Goal: Transaction & Acquisition: Purchase product/service

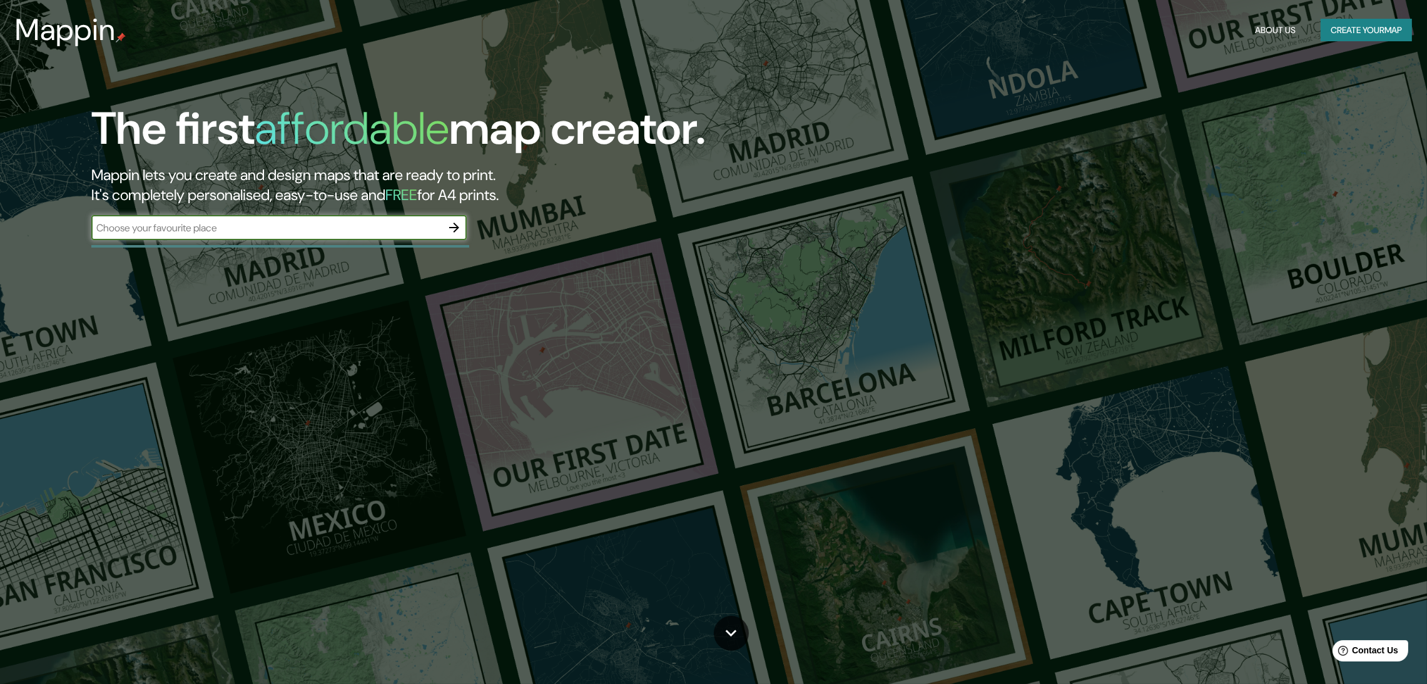
click at [430, 221] on input "text" at bounding box center [266, 228] width 350 height 14
type input "LIMA"
click at [455, 215] on button "button" at bounding box center [454, 227] width 25 height 25
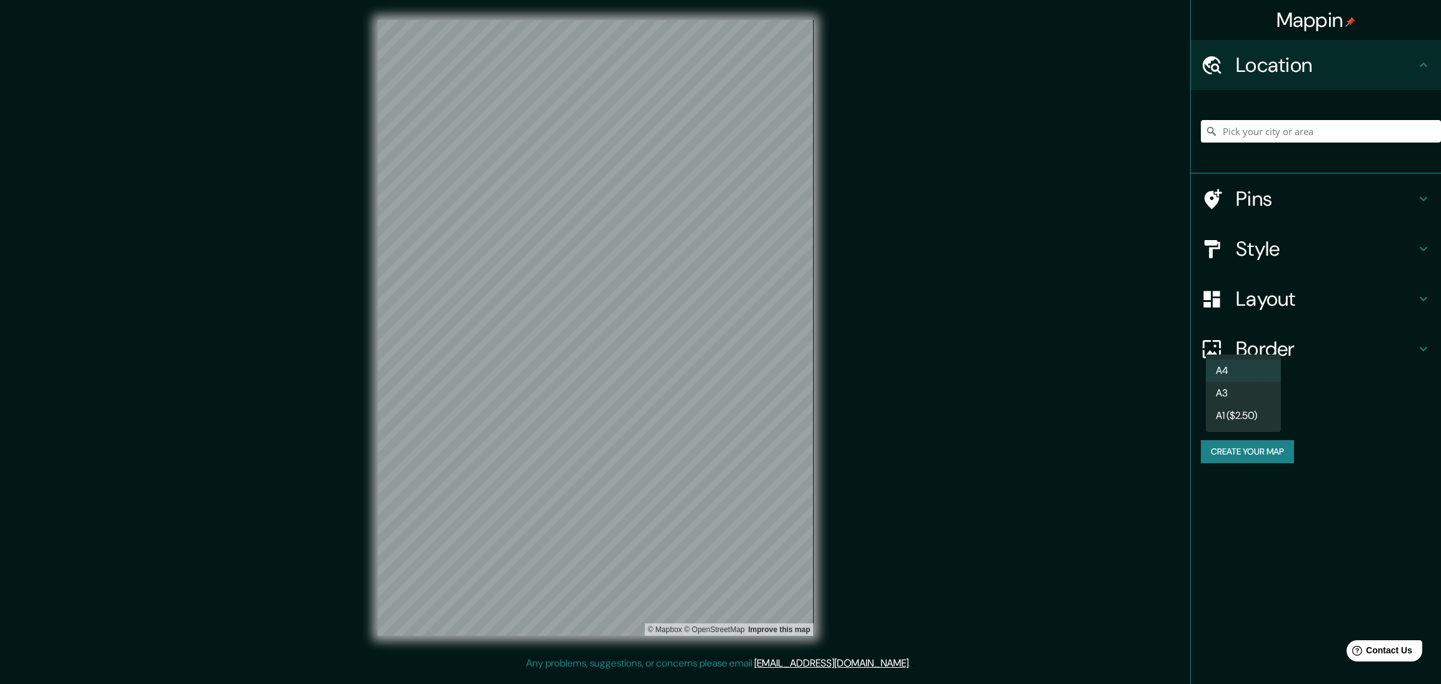
click at [1260, 342] on body "Mappin Location Pins Style Layout Border Choose a border. Hint : you can make l…" at bounding box center [720, 342] width 1441 height 684
click at [1278, 241] on div at bounding box center [720, 342] width 1441 height 684
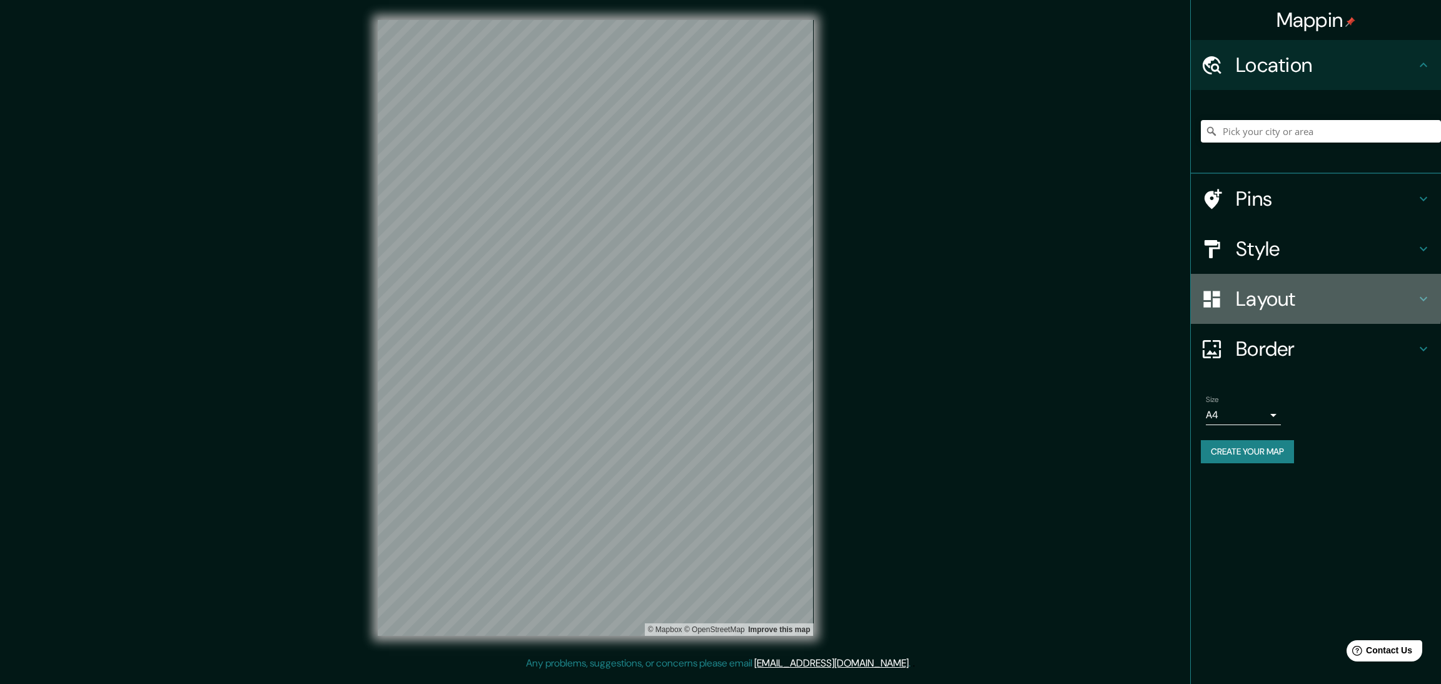
click at [1275, 286] on h4 "Layout" at bounding box center [1326, 298] width 180 height 25
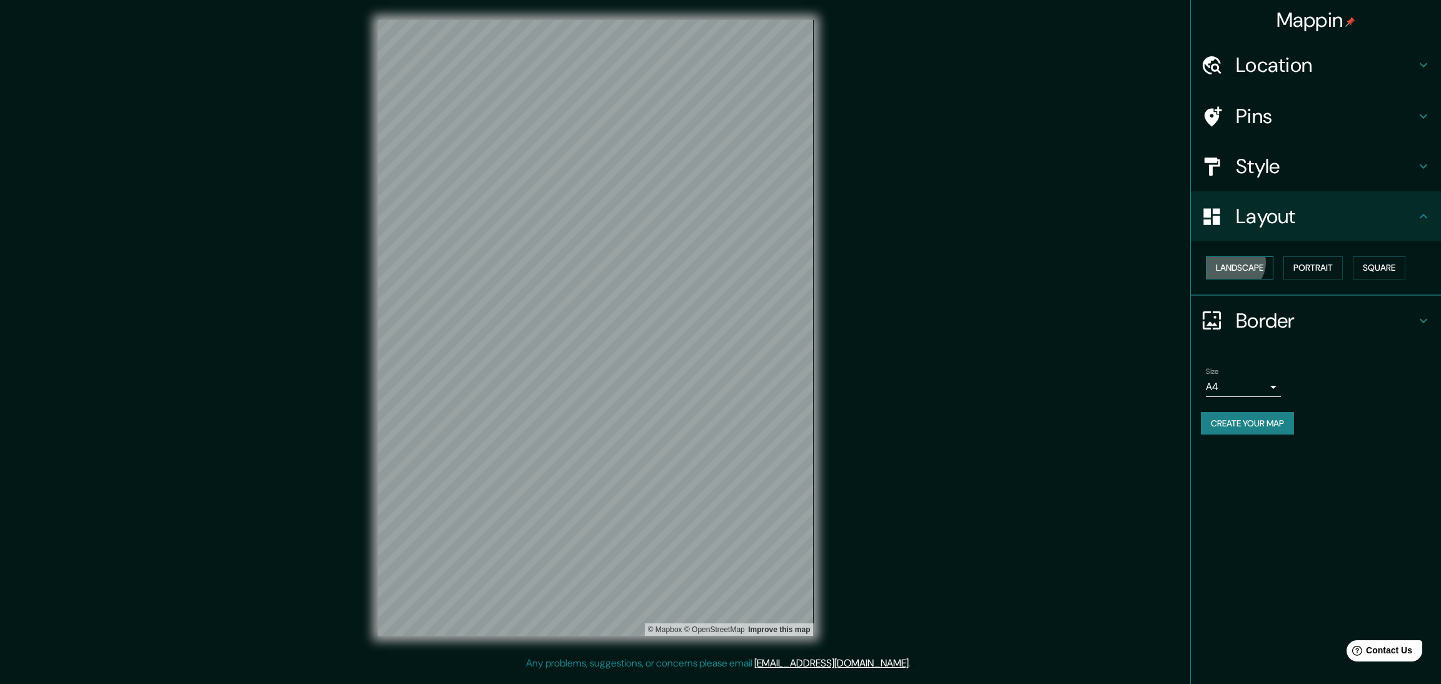
click at [1234, 256] on button "Landscape" at bounding box center [1240, 267] width 68 height 23
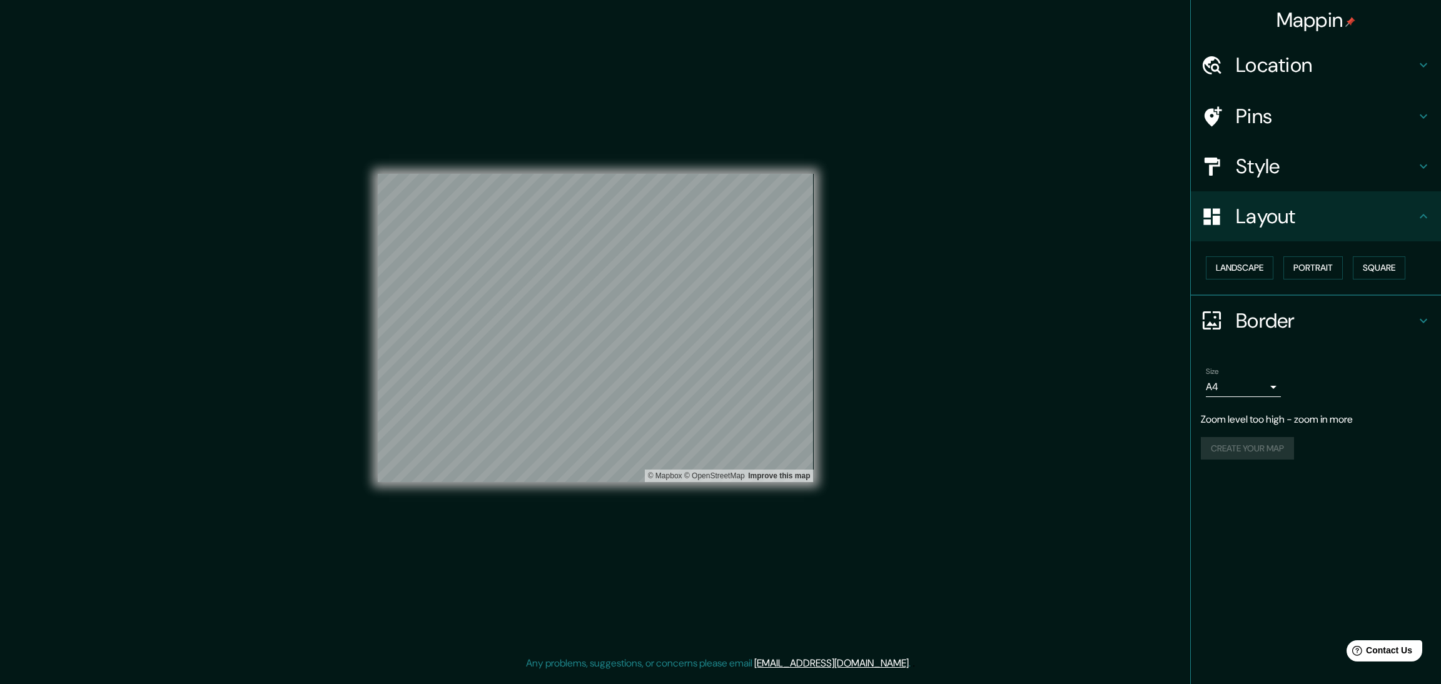
click at [681, 133] on div "© Mapbox © OpenStreetMap Improve this map" at bounding box center [596, 328] width 436 height 616
click at [794, 527] on div "© Mapbox © OpenStreetMap Improve this map" at bounding box center [596, 328] width 436 height 616
click at [594, 493] on div "© Mapbox © OpenStreetMap Improve this map" at bounding box center [596, 328] width 436 height 616
click at [706, 488] on div "© Mapbox © OpenStreetMap Improve this map" at bounding box center [596, 328] width 436 height 616
click at [699, 503] on div "© Mapbox © OpenStreetMap Improve this map" at bounding box center [596, 328] width 436 height 616
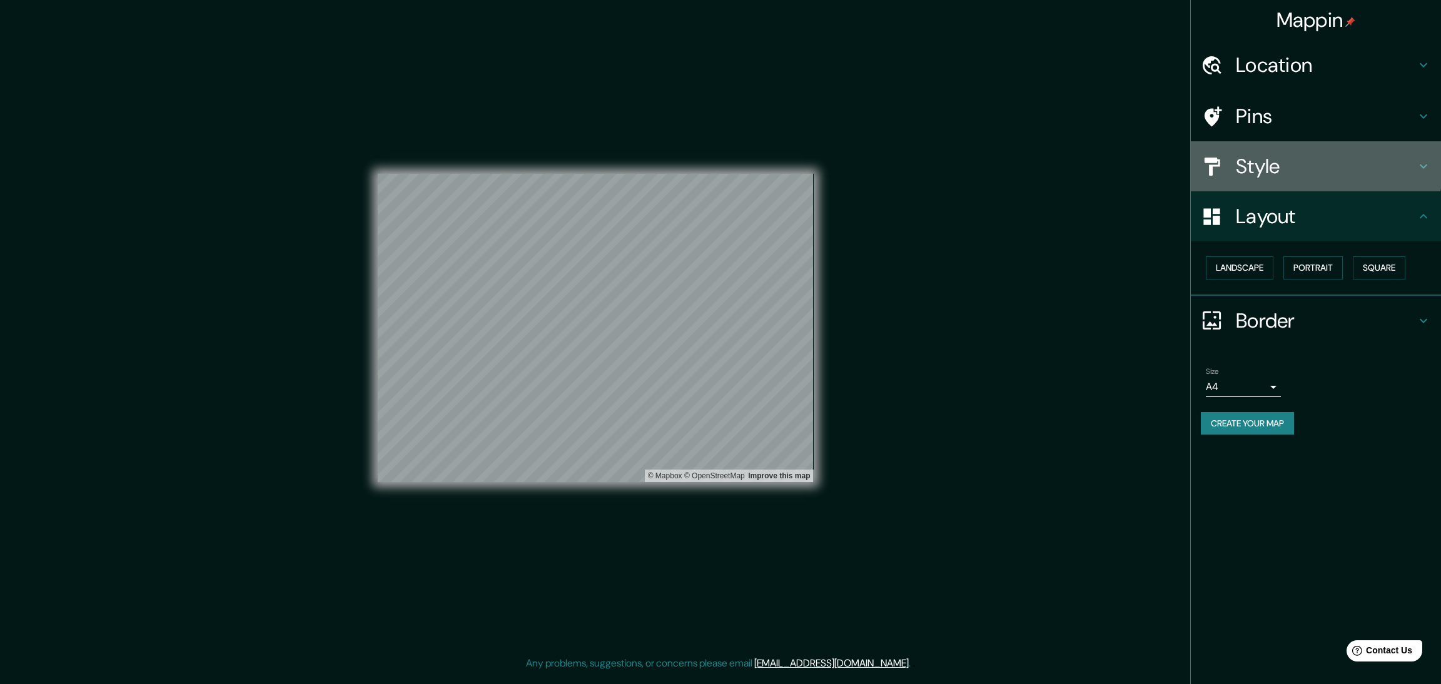
click at [1261, 154] on h4 "Style" at bounding box center [1326, 166] width 180 height 25
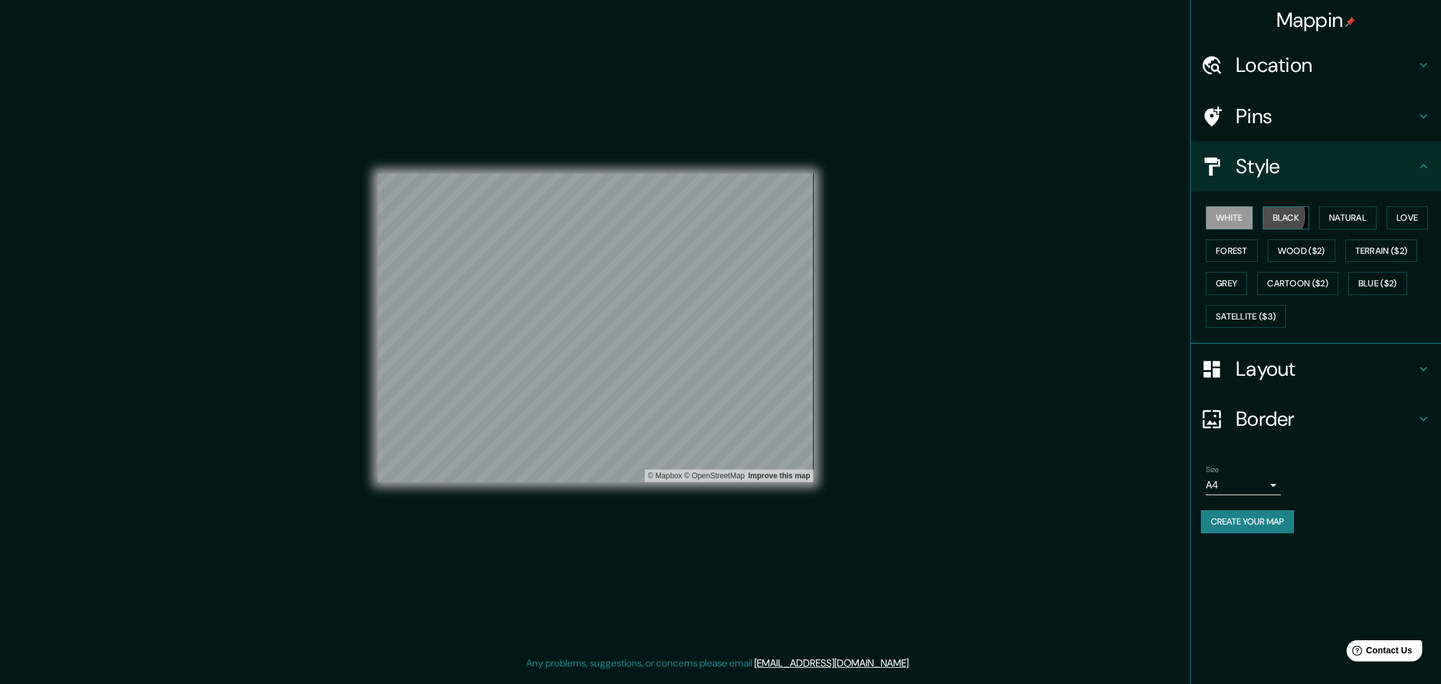
click at [1267, 206] on button "Black" at bounding box center [1286, 217] width 47 height 23
click at [1225, 206] on button "White" at bounding box center [1229, 217] width 47 height 23
click at [1284, 206] on button "Black" at bounding box center [1286, 217] width 47 height 23
click at [1233, 206] on button "White" at bounding box center [1229, 217] width 47 height 23
click at [1239, 510] on button "Create your map" at bounding box center [1247, 521] width 93 height 23
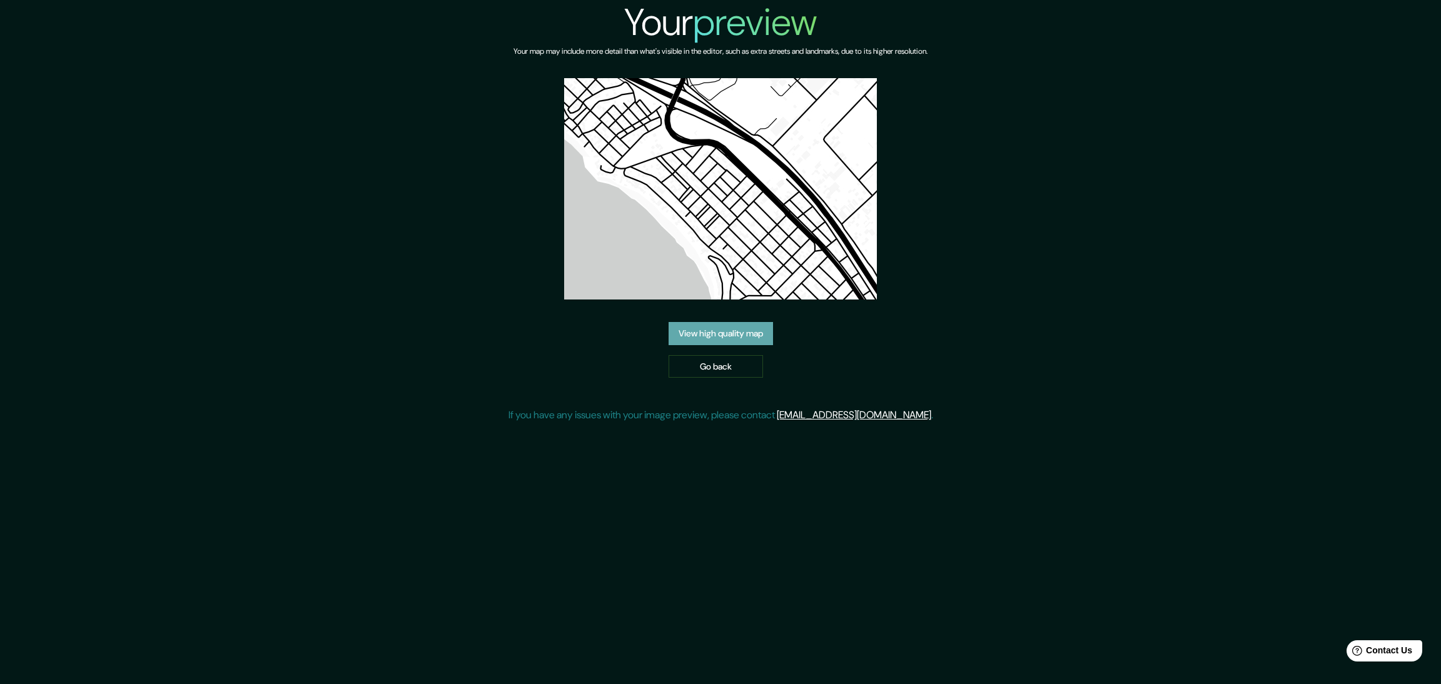
click at [752, 322] on link "View high quality map" at bounding box center [721, 333] width 104 height 23
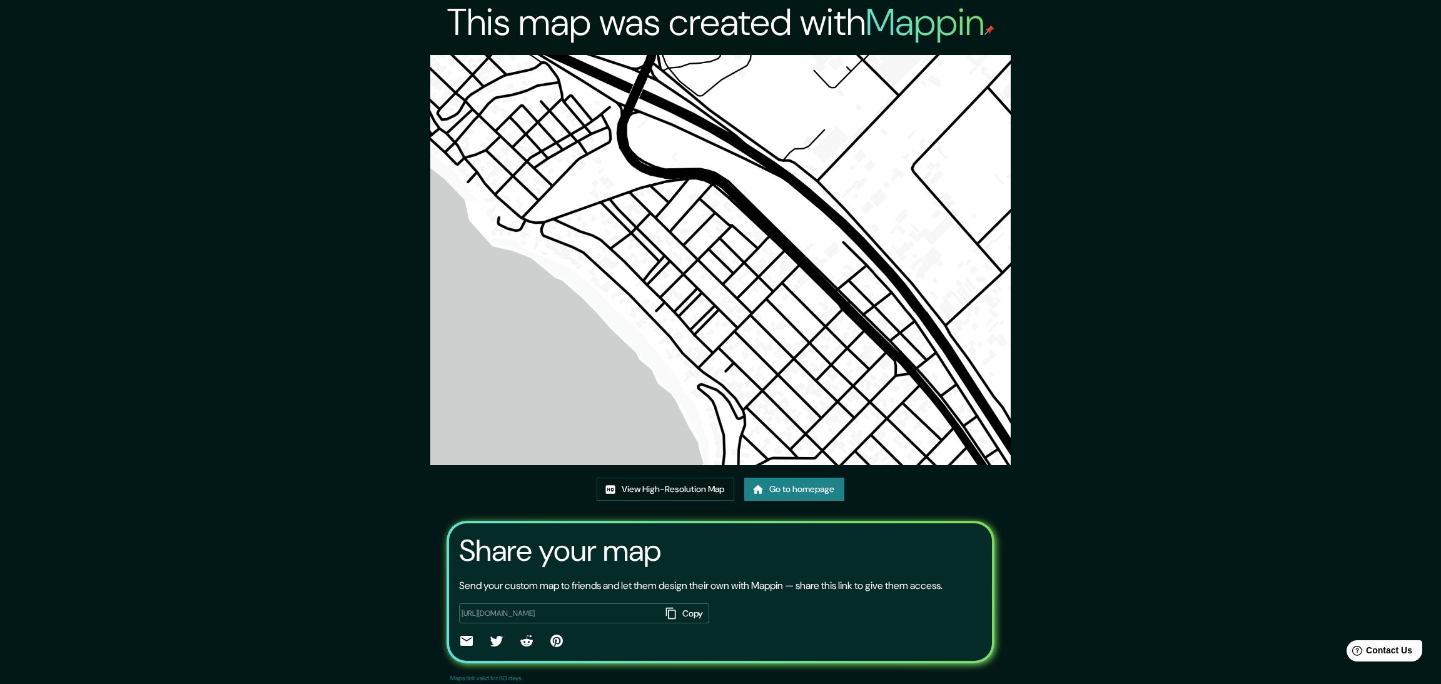
drag, startPoint x: 725, startPoint y: 268, endPoint x: 647, endPoint y: 316, distance: 92.1
click at [629, 300] on img at bounding box center [720, 260] width 580 height 410
click at [700, 478] on link "View High-Resolution Map" at bounding box center [666, 489] width 138 height 23
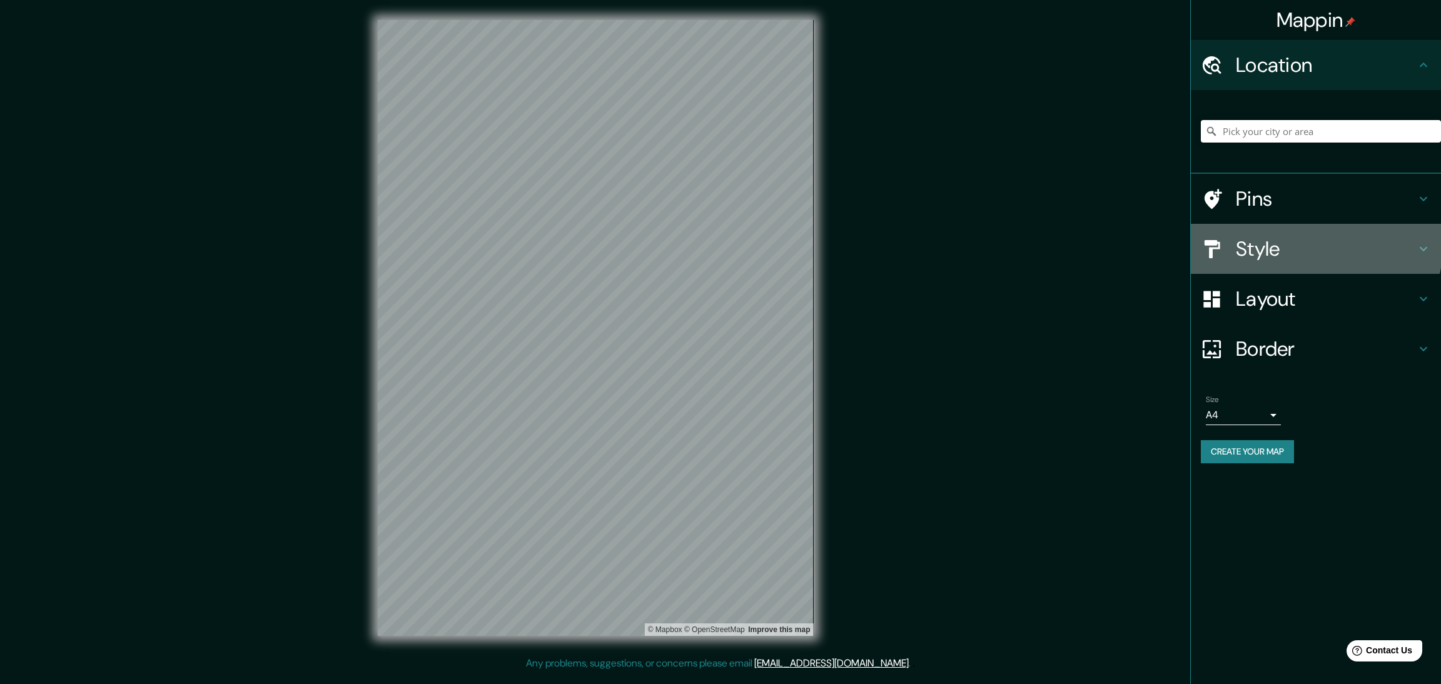
click at [1253, 236] on h4 "Style" at bounding box center [1326, 248] width 180 height 25
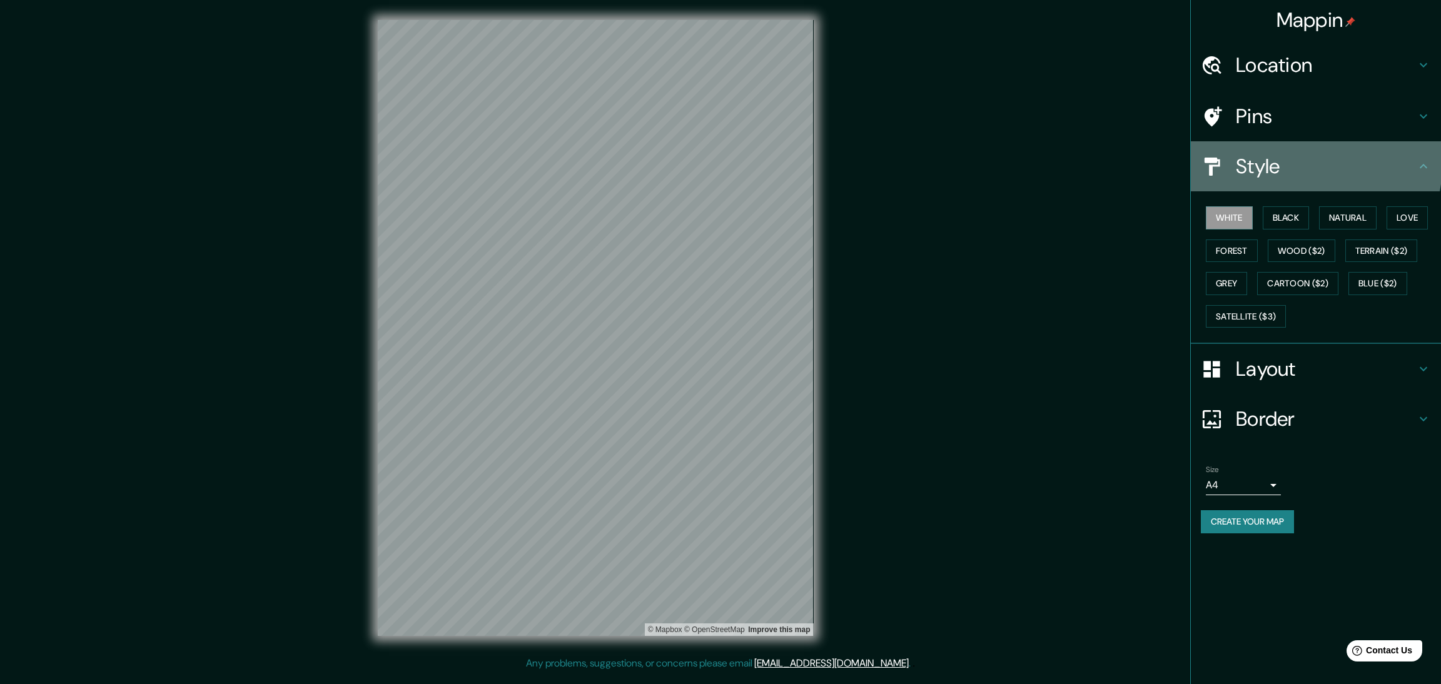
click at [1274, 154] on h4 "Style" at bounding box center [1326, 166] width 180 height 25
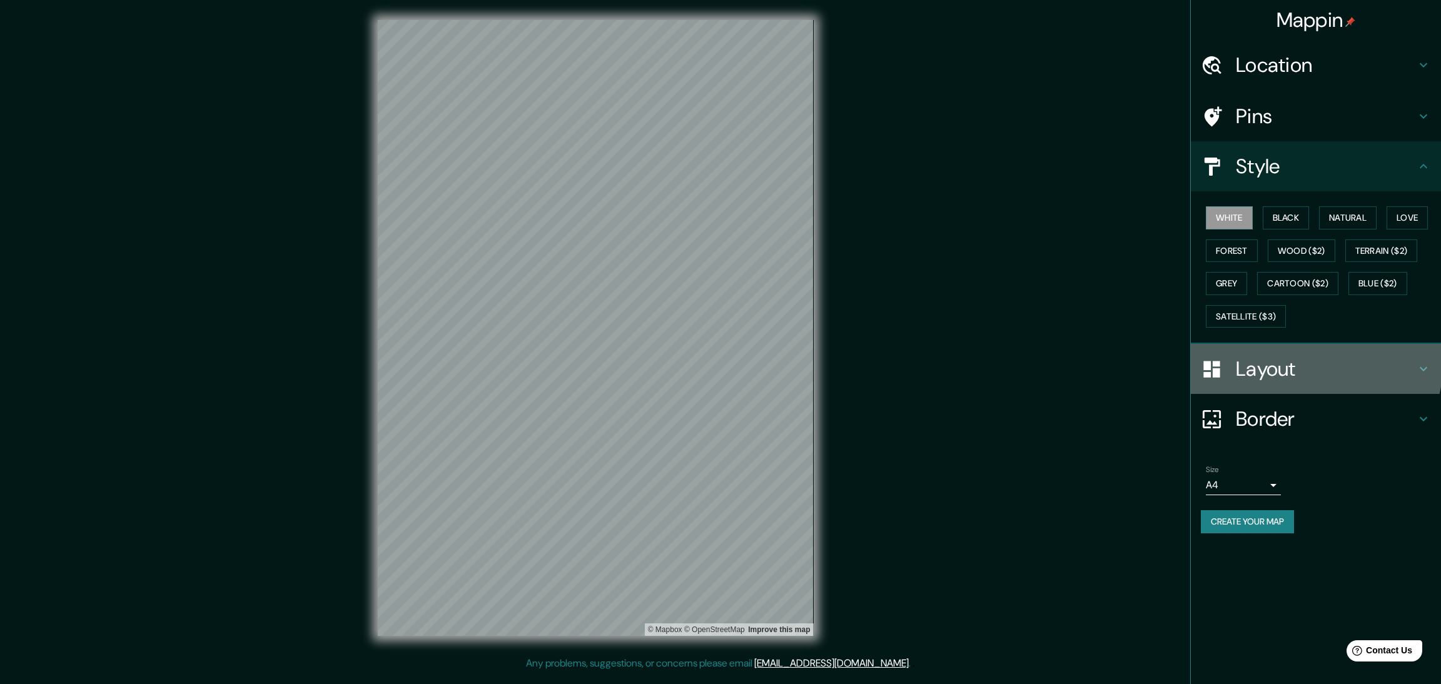
click at [1261, 356] on h4 "Layout" at bounding box center [1326, 368] width 180 height 25
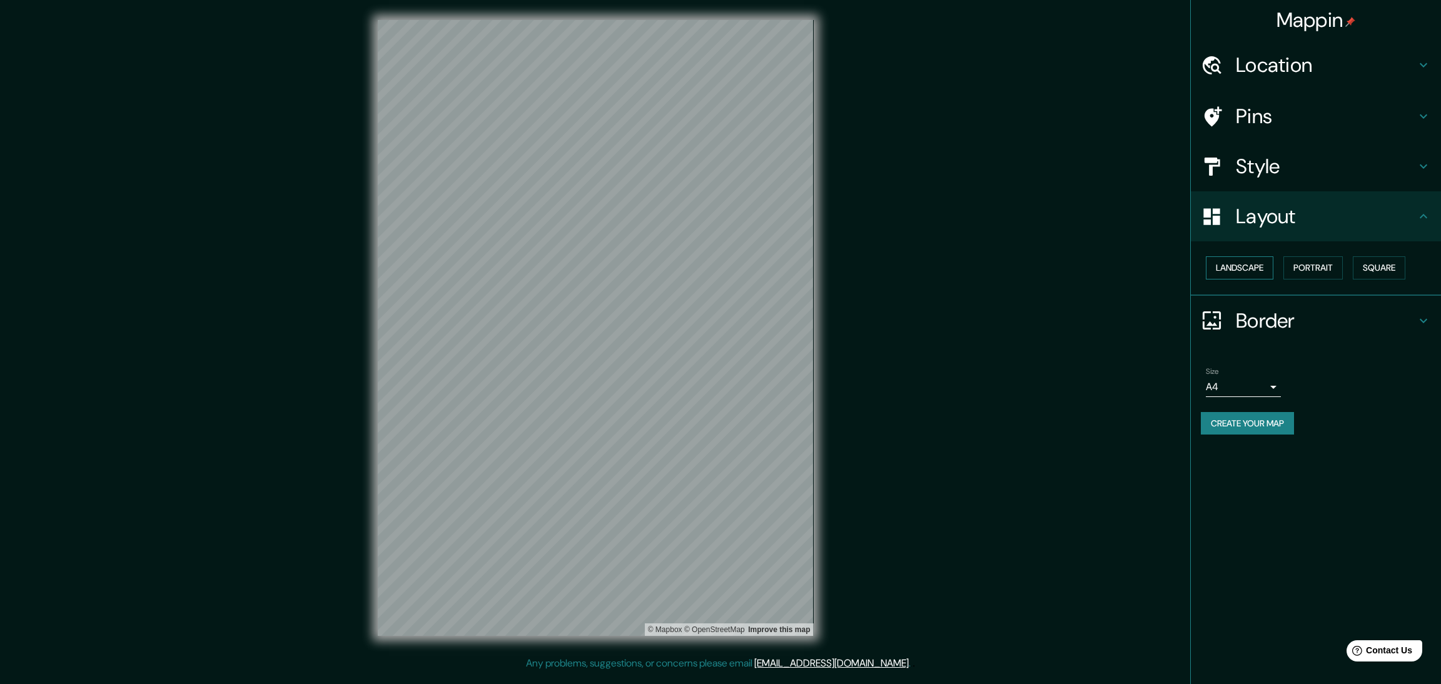
click at [1237, 256] on button "Landscape" at bounding box center [1240, 267] width 68 height 23
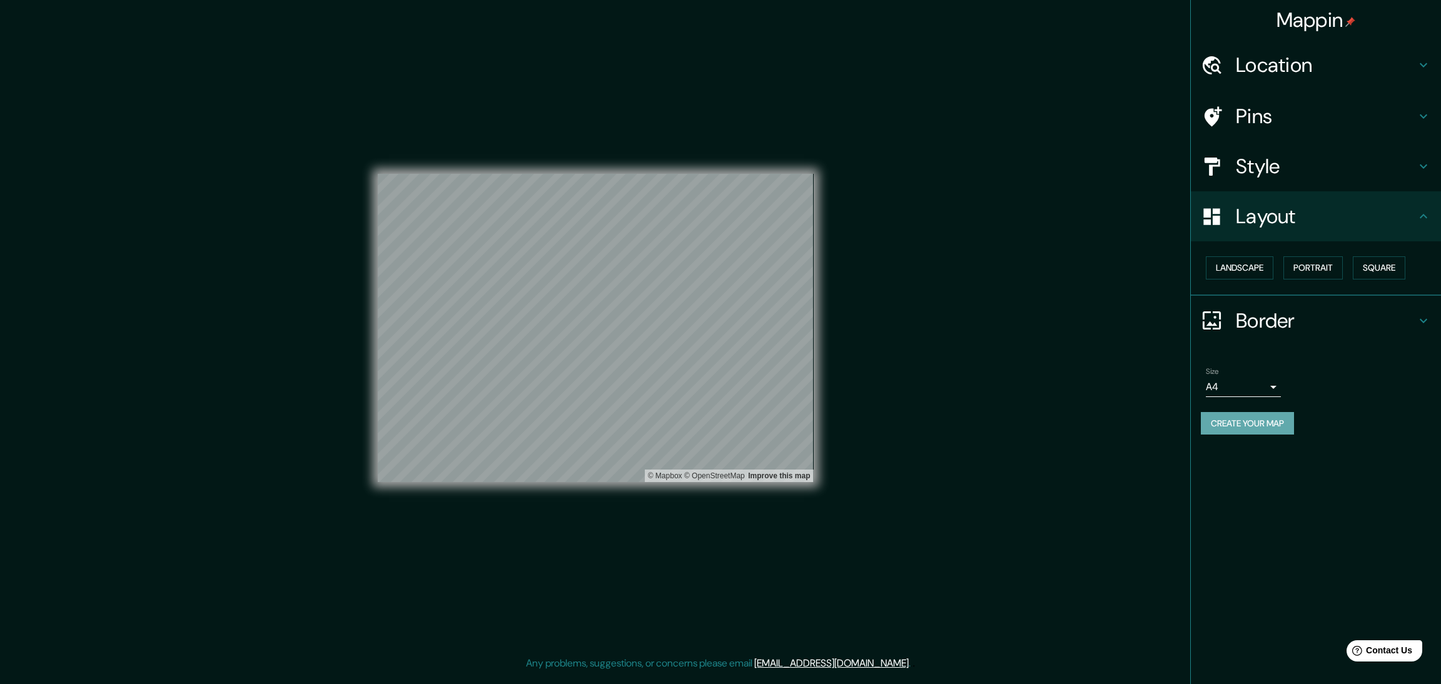
click at [1267, 412] on button "Create your map" at bounding box center [1247, 423] width 93 height 23
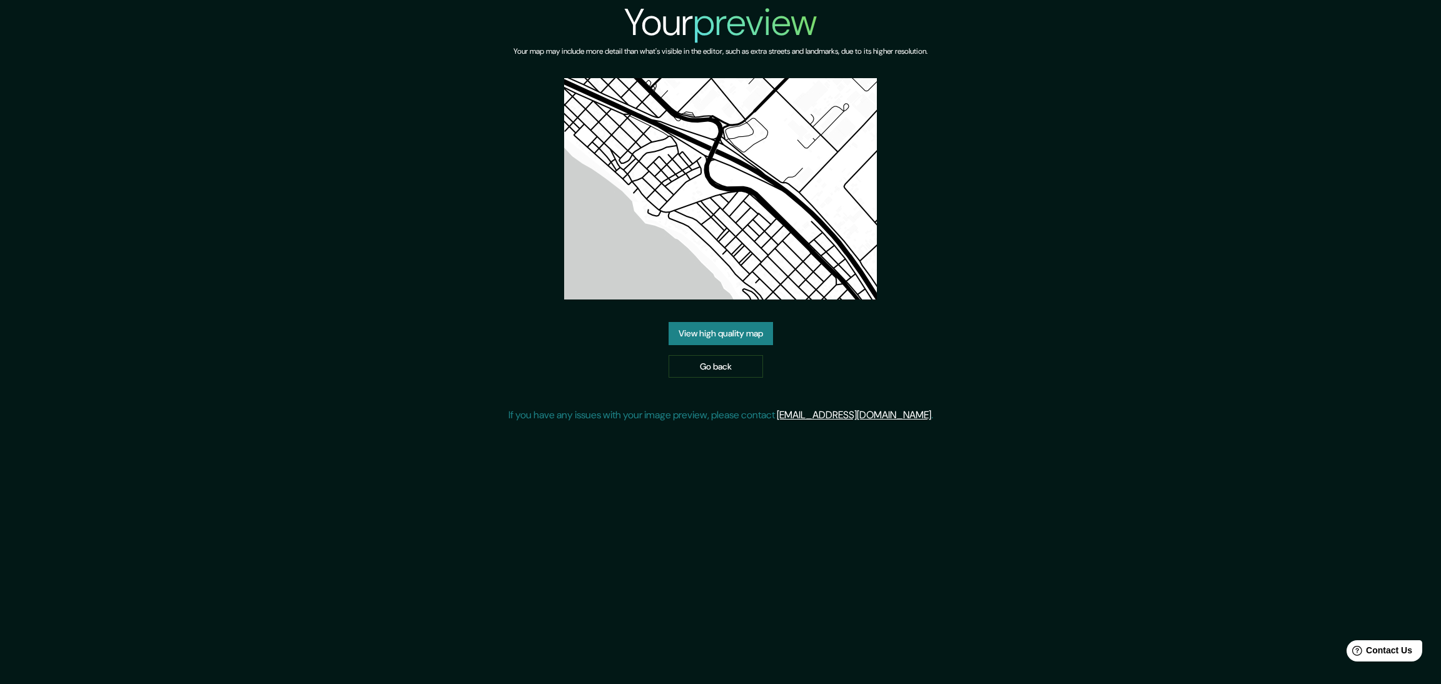
click at [752, 322] on link "View high quality map" at bounding box center [721, 333] width 104 height 23
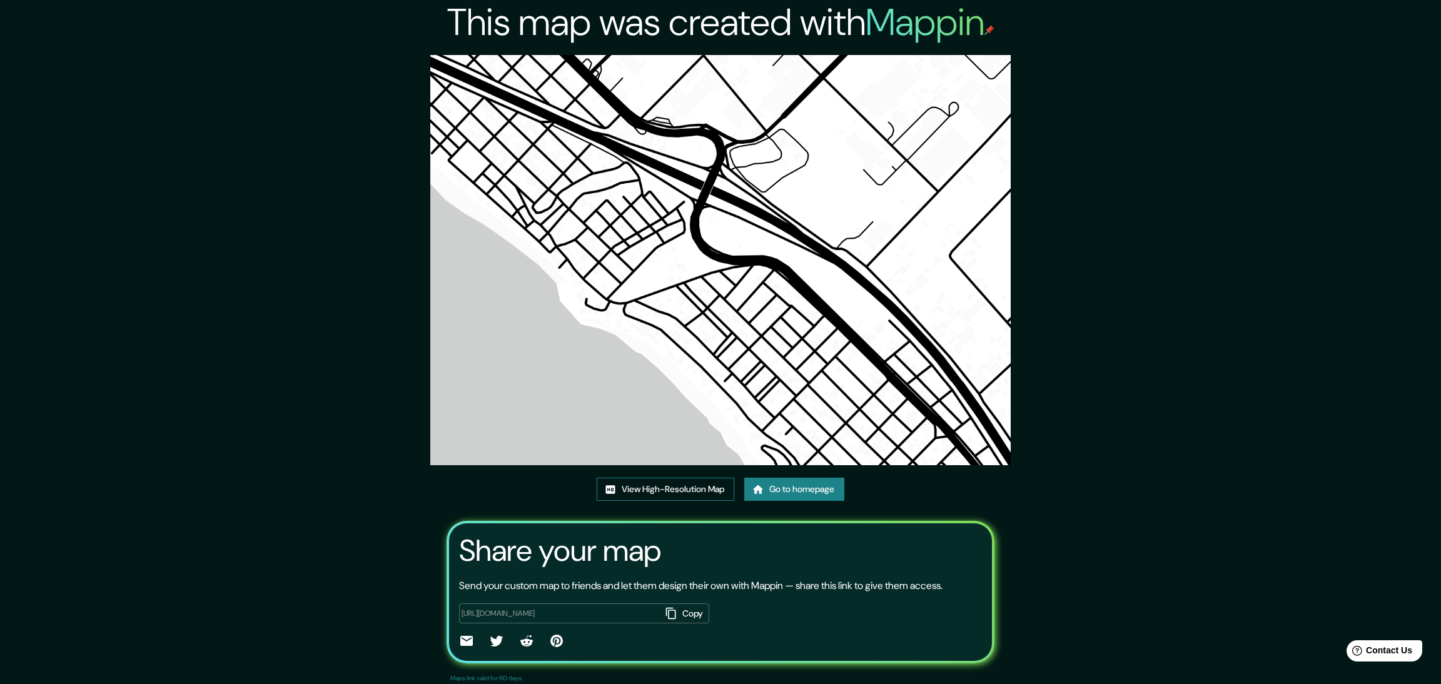
click at [648, 478] on link "View High-Resolution Map" at bounding box center [666, 489] width 138 height 23
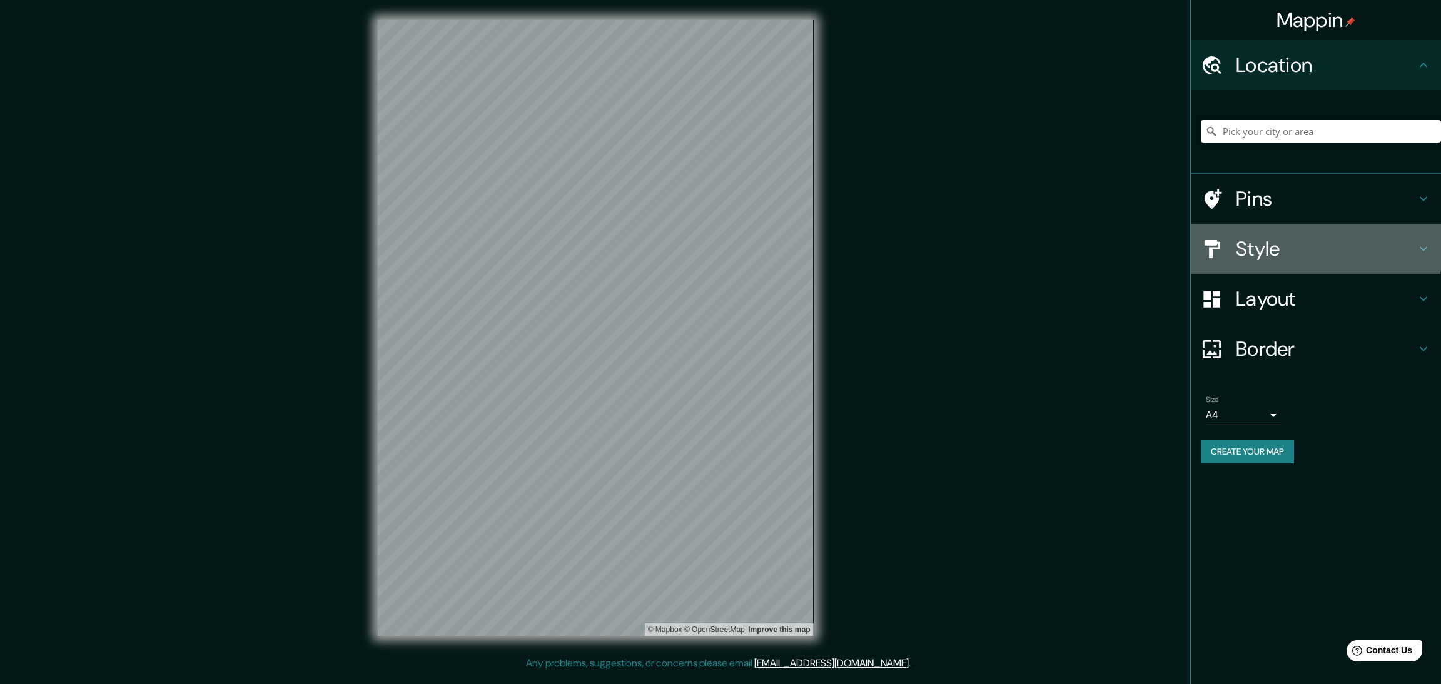
click at [1263, 236] on h4 "Style" at bounding box center [1326, 248] width 180 height 25
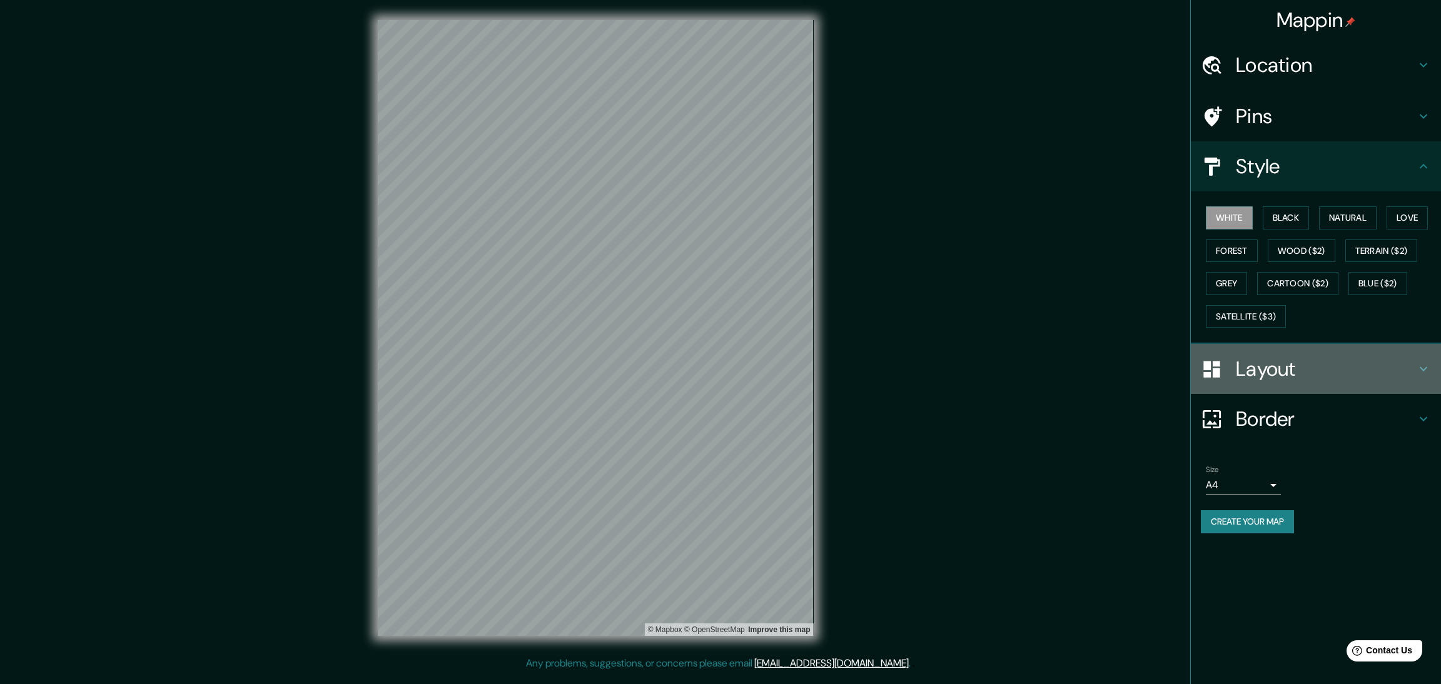
drag, startPoint x: 1266, startPoint y: 320, endPoint x: 1260, endPoint y: 326, distance: 8.9
click at [1266, 356] on h4 "Layout" at bounding box center [1326, 368] width 180 height 25
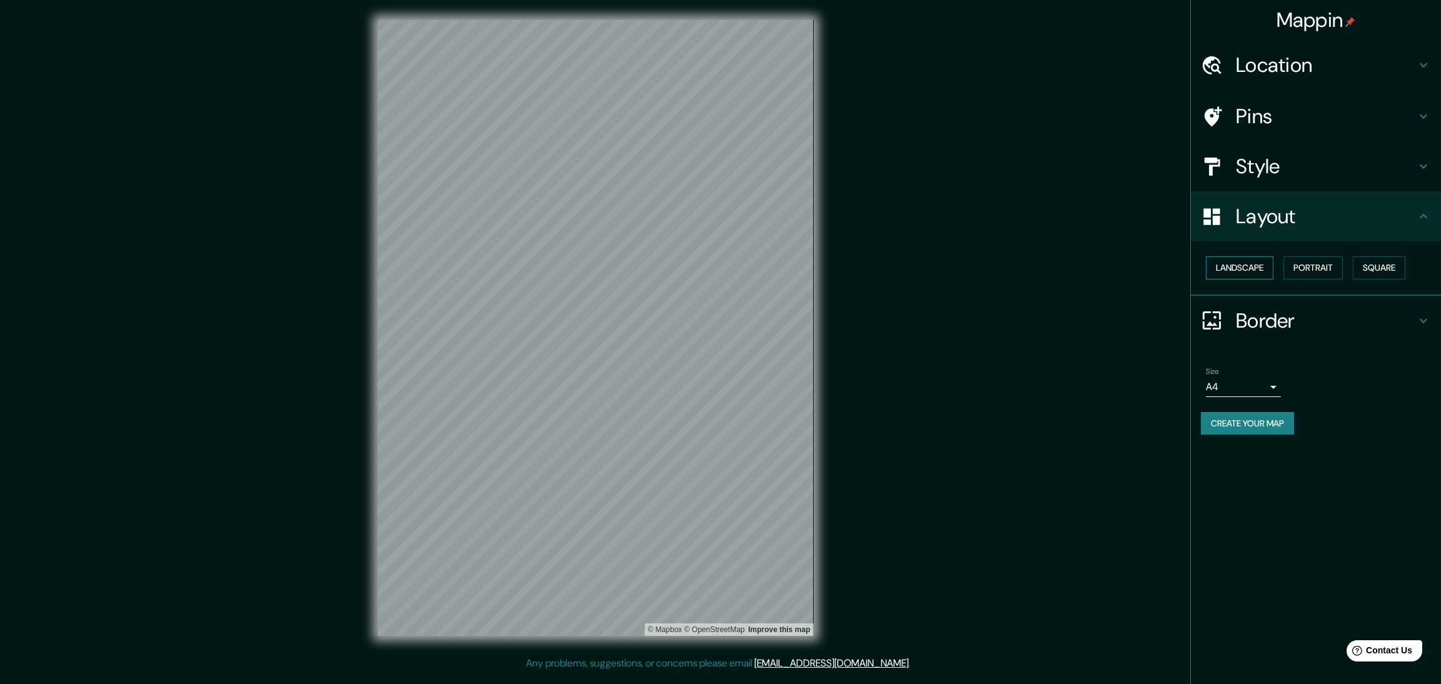
click at [1250, 256] on button "Landscape" at bounding box center [1240, 267] width 68 height 23
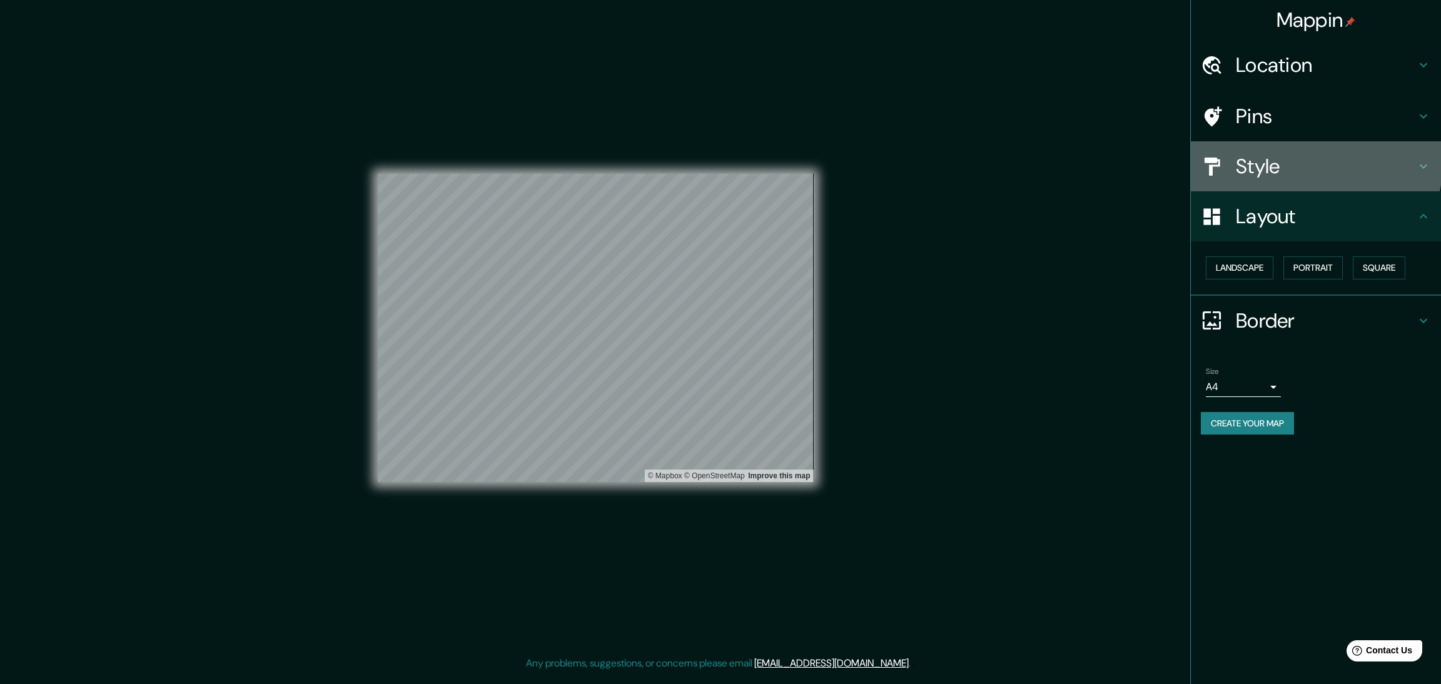
click at [1270, 154] on h4 "Style" at bounding box center [1326, 166] width 180 height 25
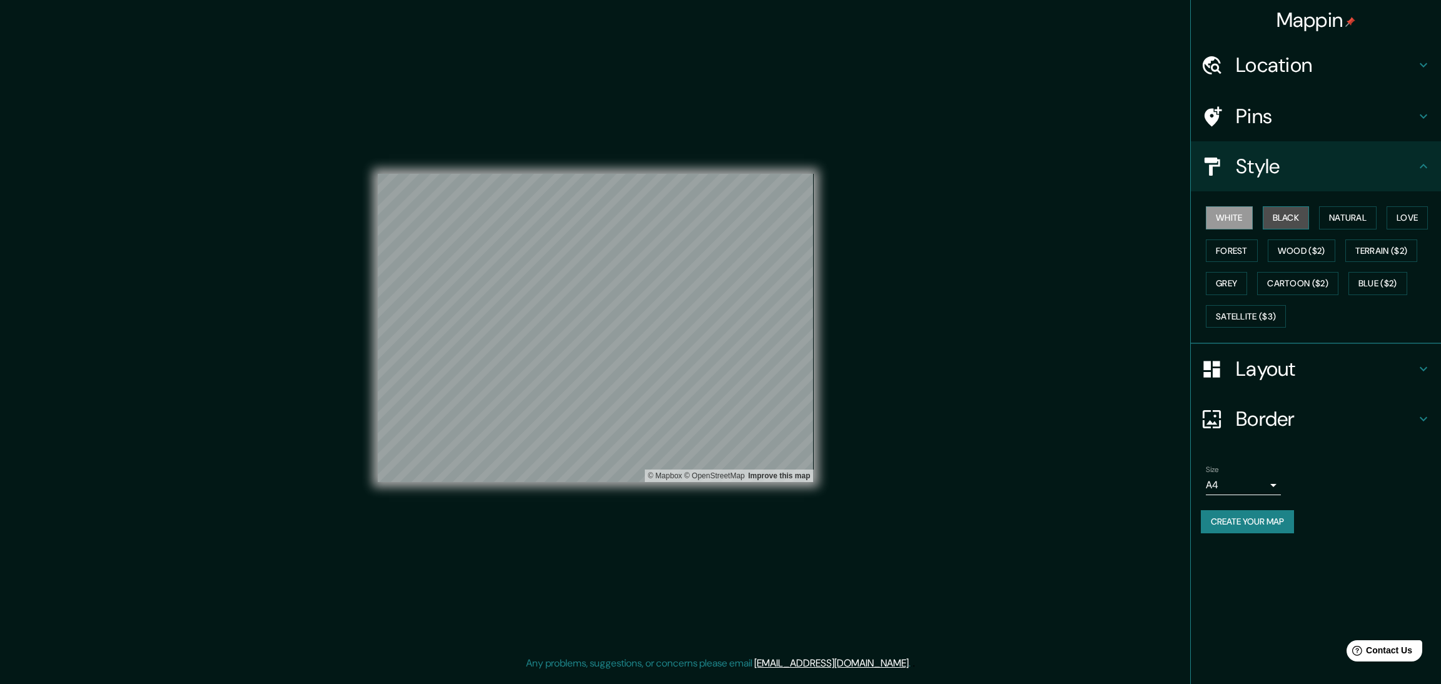
click at [1290, 206] on button "Black" at bounding box center [1286, 217] width 47 height 23
click at [1325, 206] on button "Natural" at bounding box center [1348, 217] width 58 height 23
click at [1386, 206] on button "Love" at bounding box center [1406, 217] width 41 height 23
click at [1229, 240] on button "Forest" at bounding box center [1232, 251] width 52 height 23
drag, startPoint x: 1286, startPoint y: 207, endPoint x: 1326, endPoint y: 206, distance: 39.4
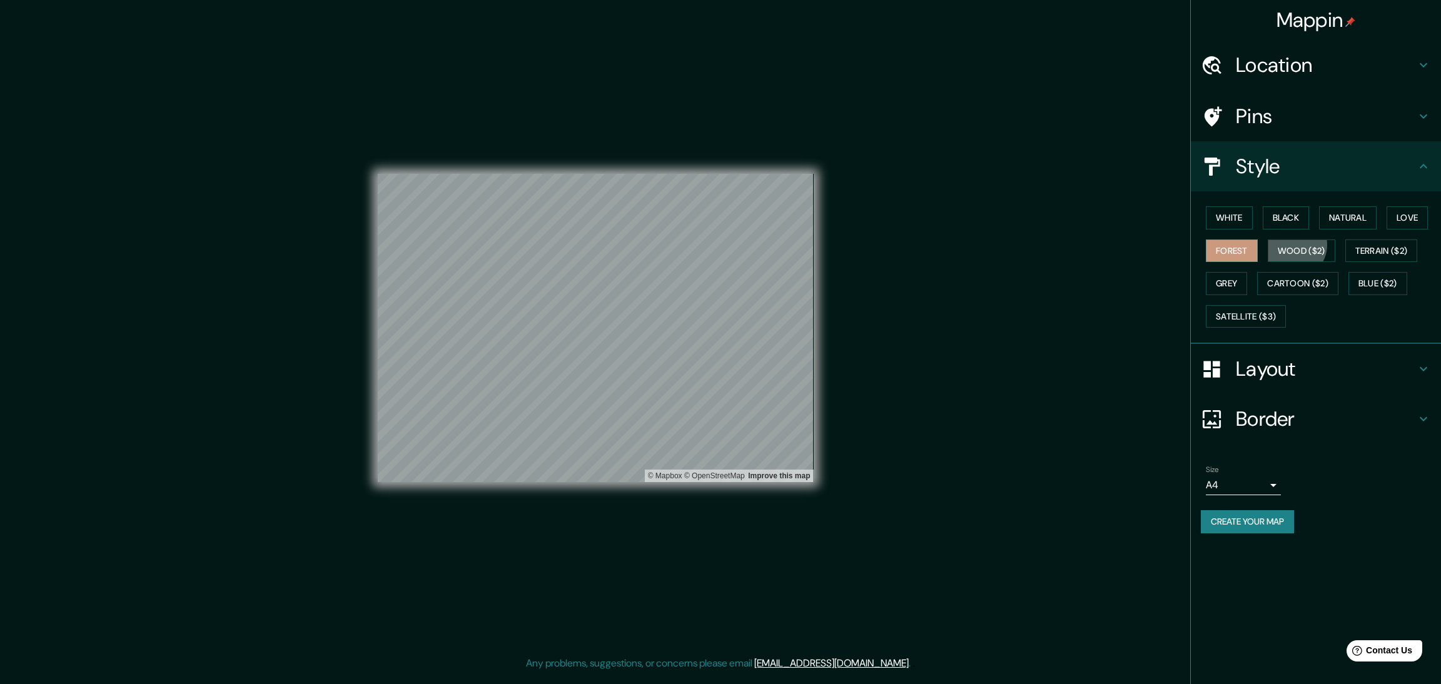
click at [1288, 240] on button "Wood ($2)" at bounding box center [1302, 251] width 68 height 23
click at [1356, 240] on button "Terrain ($2)" at bounding box center [1381, 251] width 73 height 23
click at [1225, 272] on button "Grey" at bounding box center [1226, 283] width 41 height 23
click at [1281, 272] on button "Cartoon ($2)" at bounding box center [1297, 283] width 81 height 23
click at [1353, 272] on button "Blue ($2)" at bounding box center [1377, 283] width 59 height 23
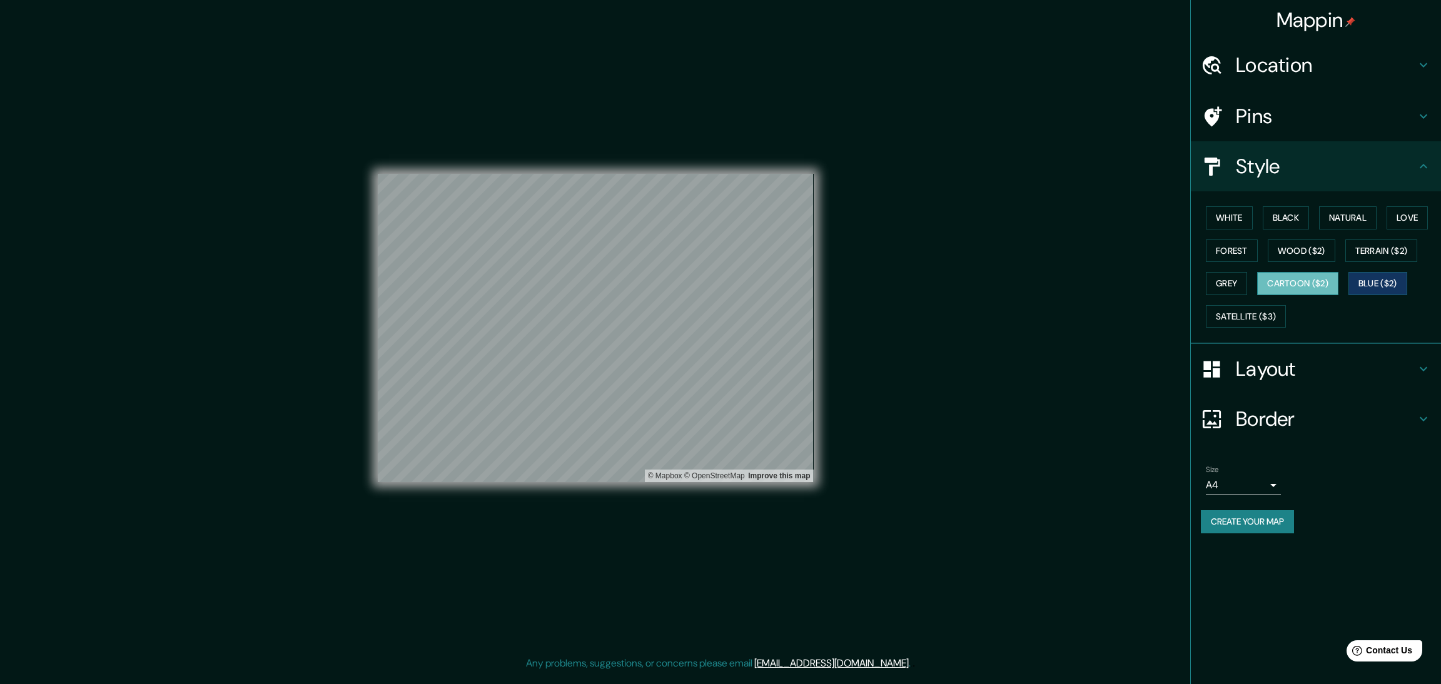
click at [1290, 272] on button "Cartoon ($2)" at bounding box center [1297, 283] width 81 height 23
click at [1284, 104] on h4 "Pins" at bounding box center [1326, 116] width 180 height 25
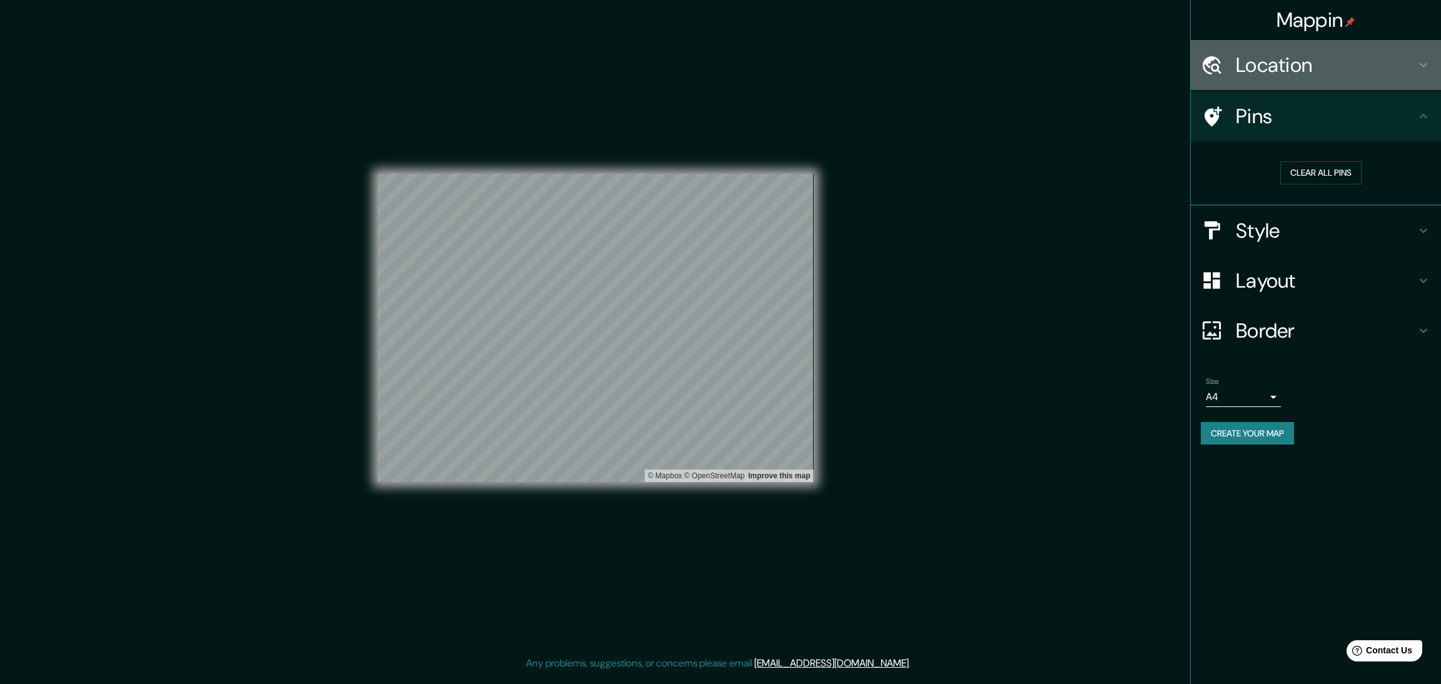
click at [1312, 69] on div "Location" at bounding box center [1316, 65] width 250 height 50
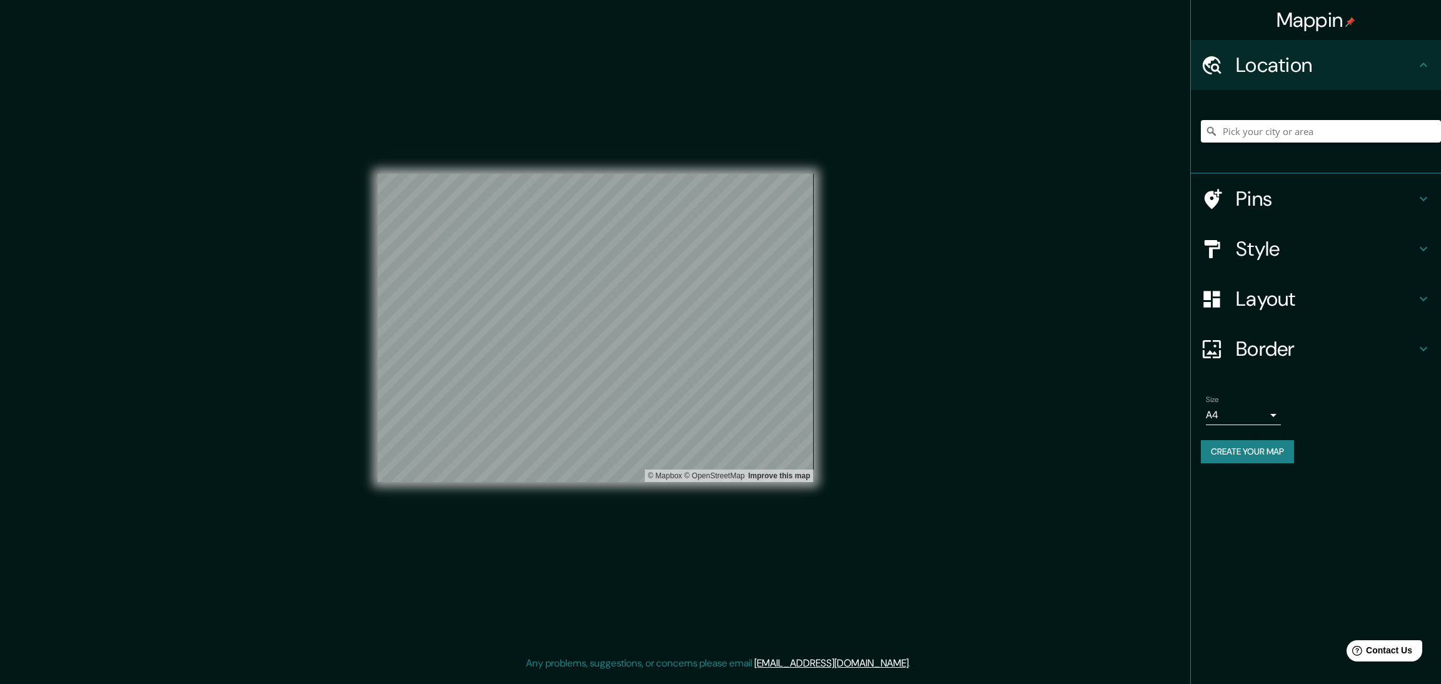
click at [1312, 69] on div "Location" at bounding box center [1316, 65] width 250 height 50
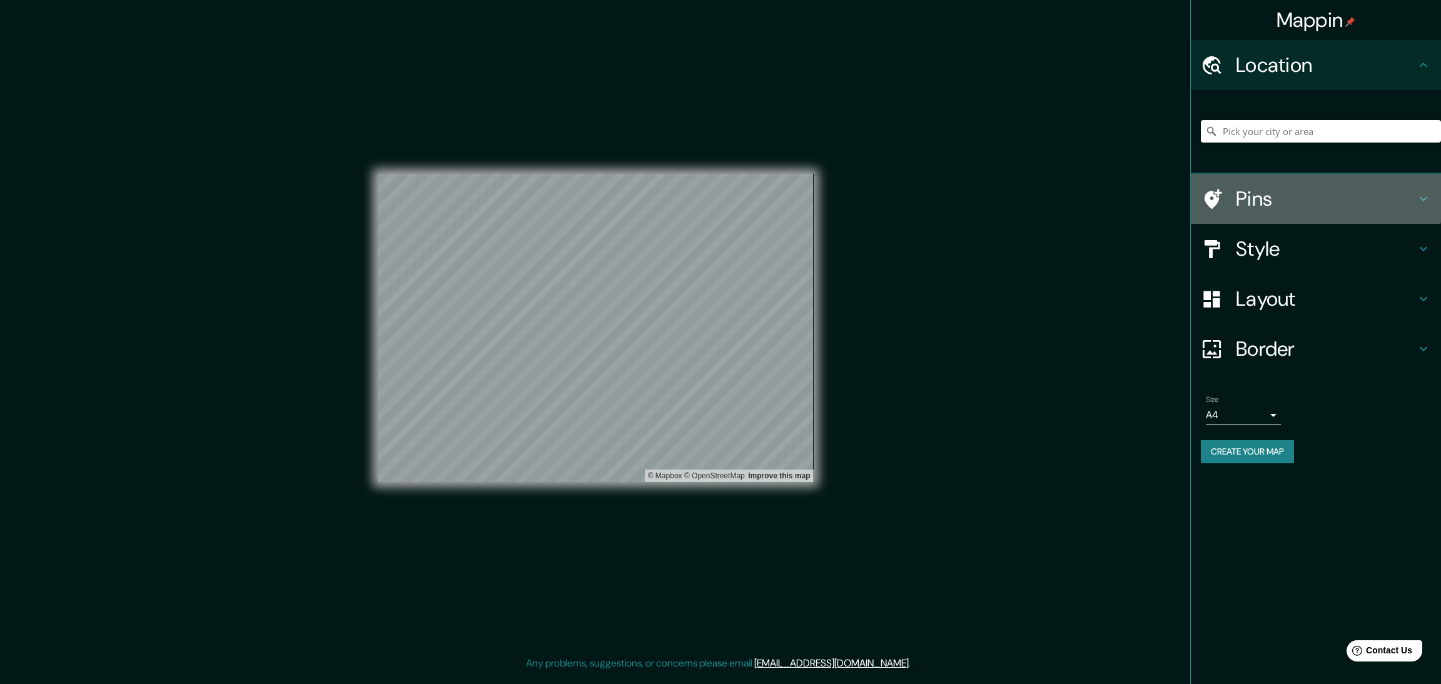
click at [1315, 186] on h4 "Pins" at bounding box center [1326, 198] width 180 height 25
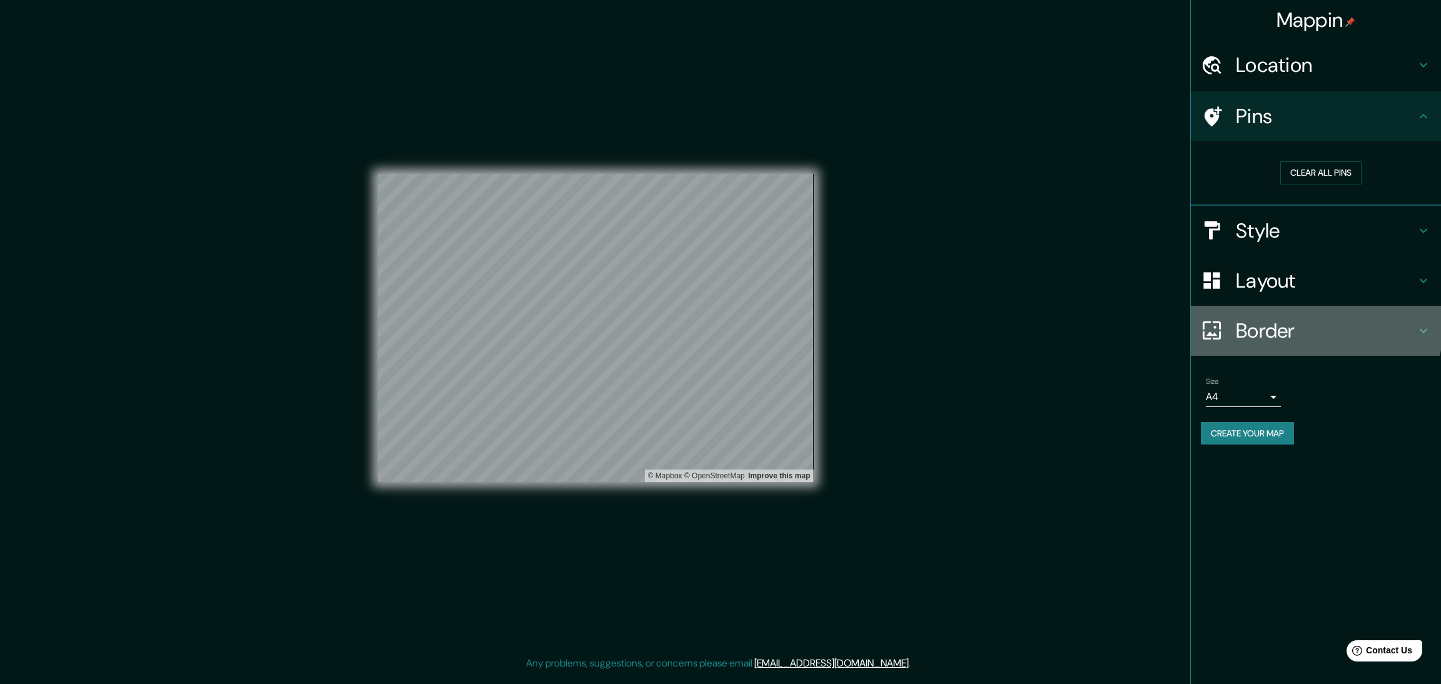
click at [1277, 318] on h4 "Border" at bounding box center [1326, 330] width 180 height 25
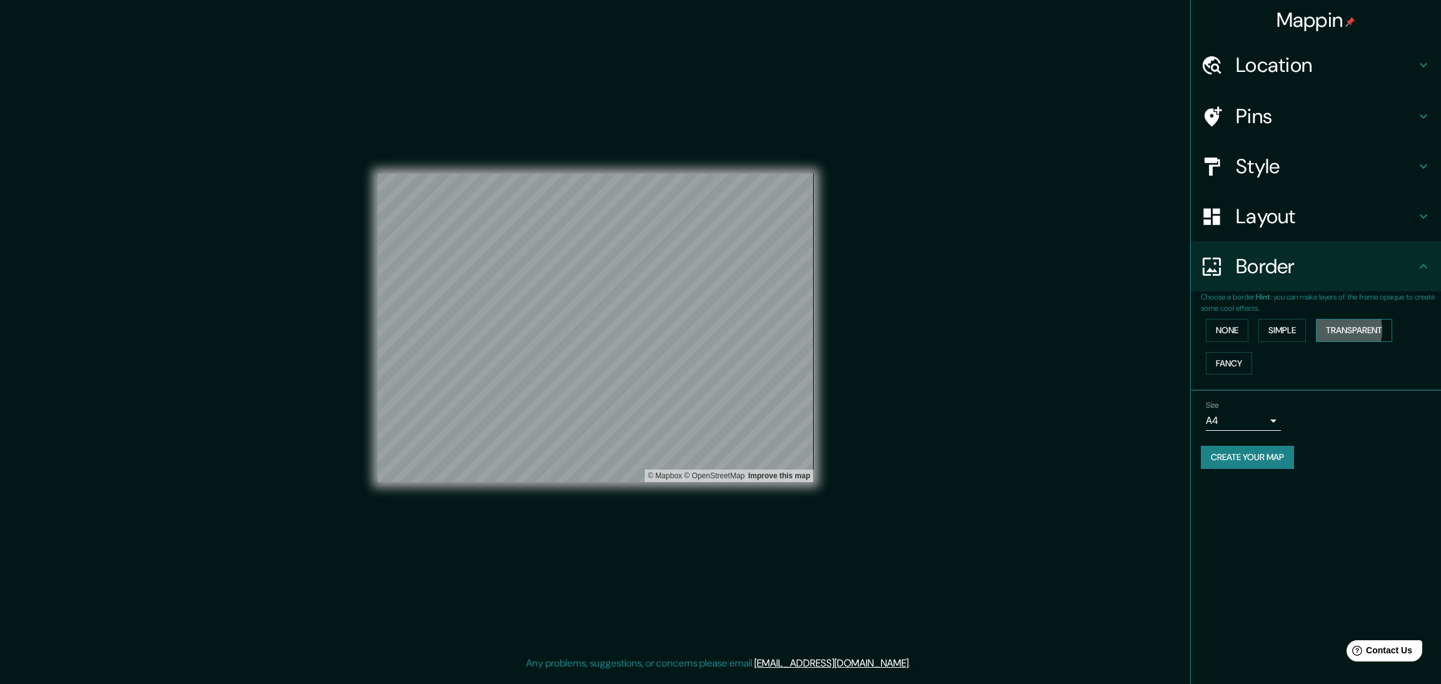
click at [1320, 319] on button "Transparent" at bounding box center [1354, 330] width 76 height 23
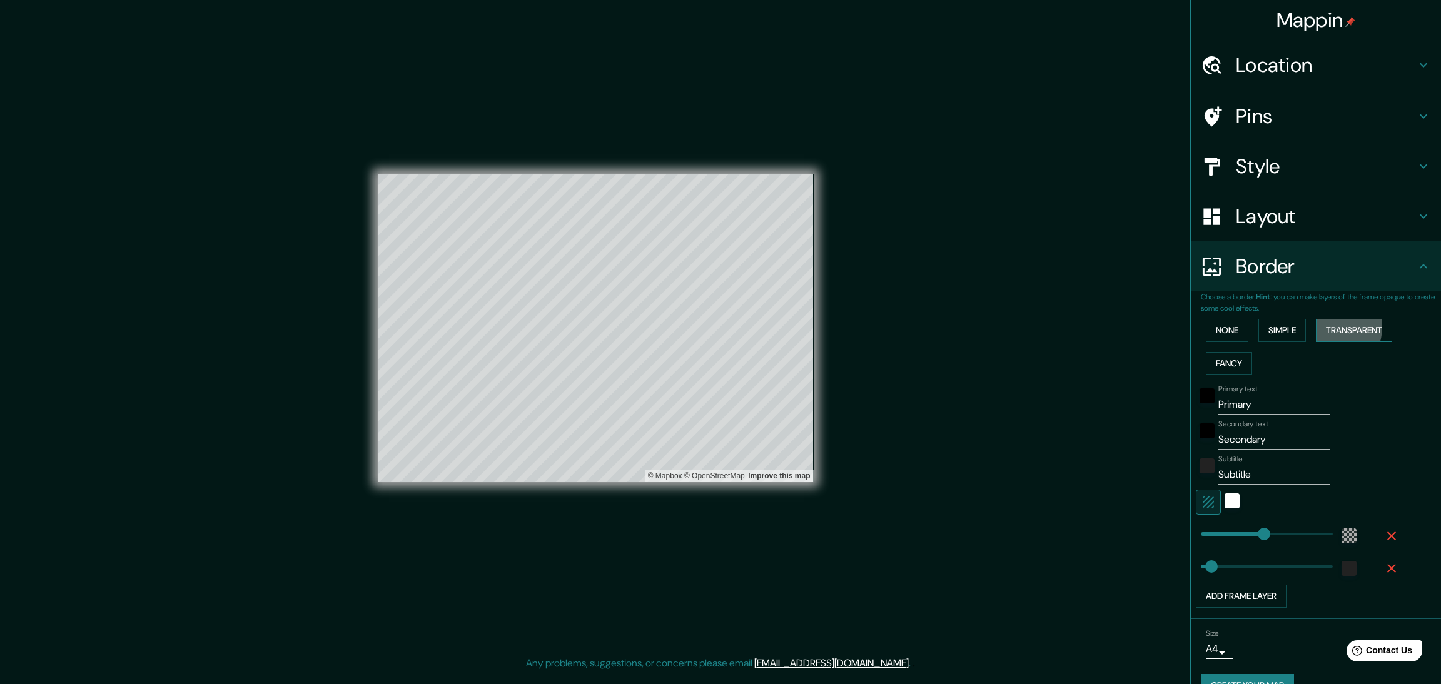
click at [1321, 319] on button "Transparent" at bounding box center [1354, 330] width 76 height 23
type input "334"
type input "56"
click at [1233, 319] on button "None" at bounding box center [1227, 330] width 43 height 23
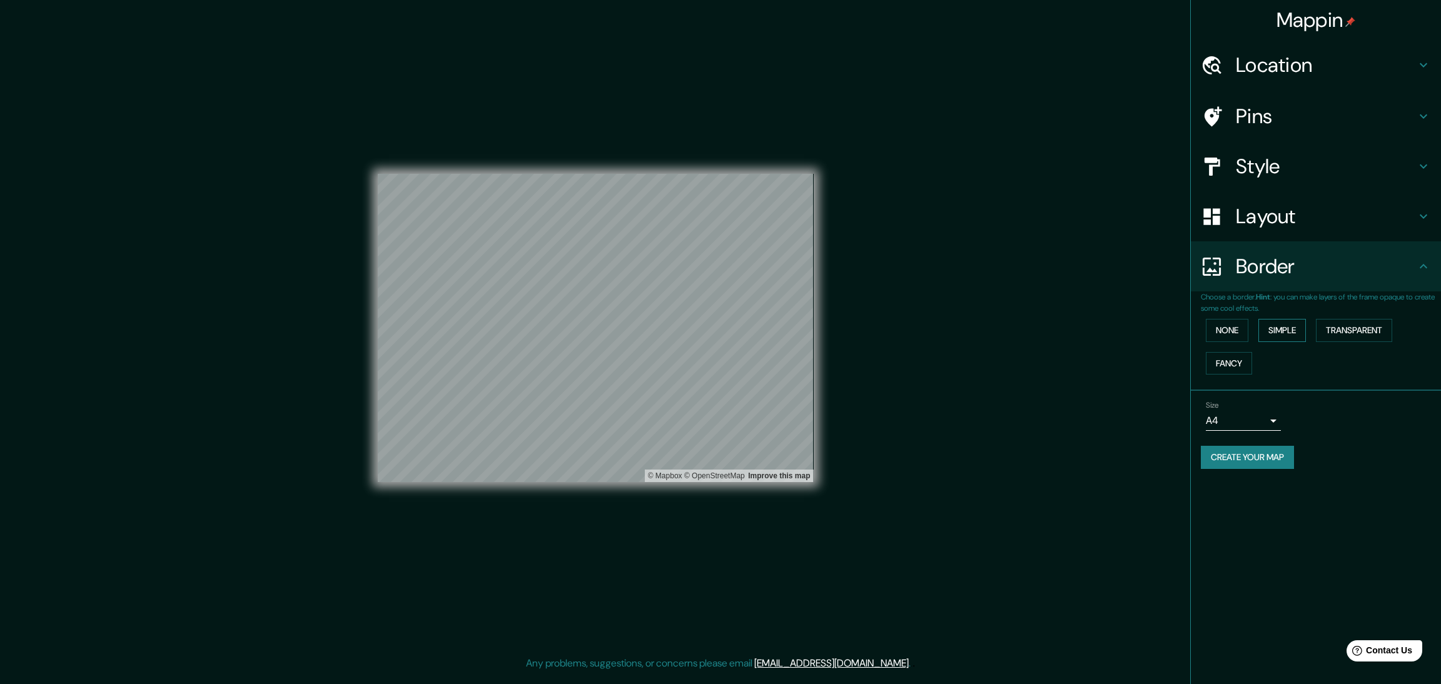
click at [1285, 319] on button "Simple" at bounding box center [1282, 330] width 48 height 23
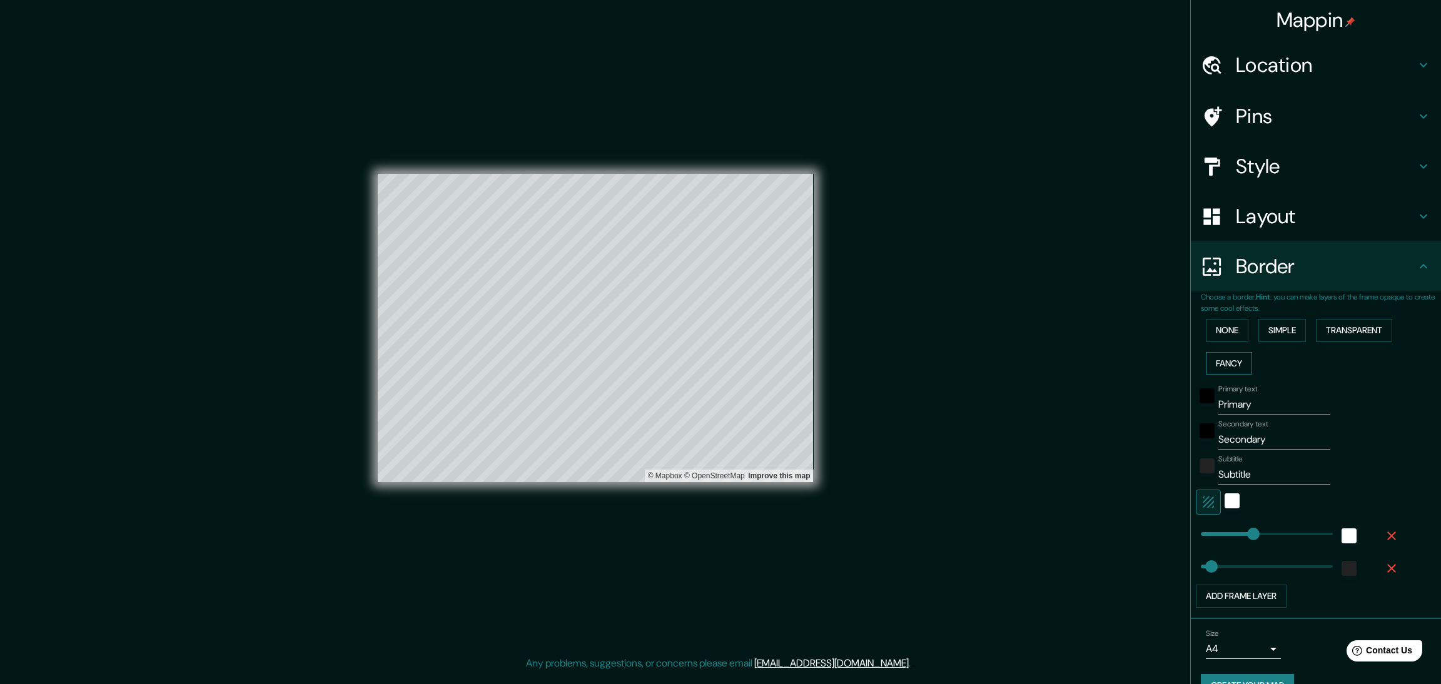
click at [1252, 352] on button "Fancy" at bounding box center [1229, 363] width 46 height 23
click at [1228, 319] on button "None" at bounding box center [1227, 330] width 43 height 23
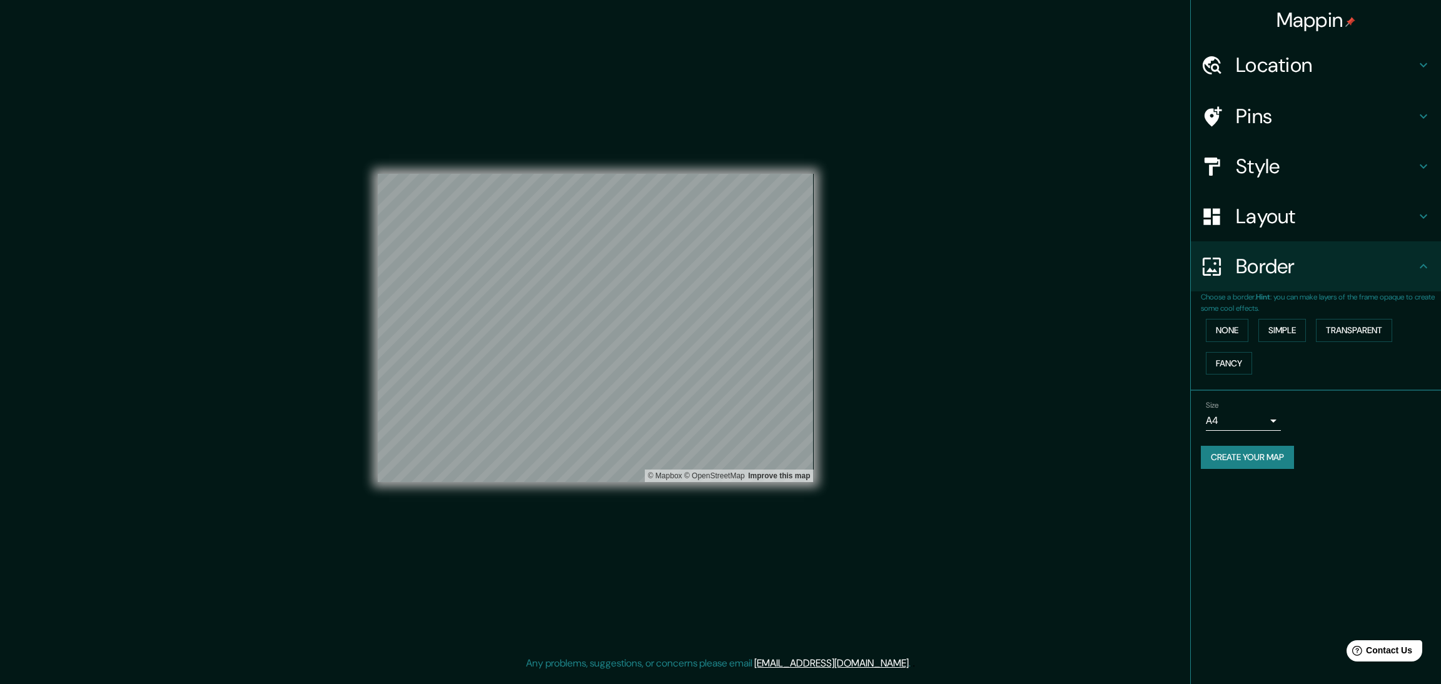
click at [1306, 254] on h4 "Border" at bounding box center [1326, 266] width 180 height 25
click at [1253, 446] on button "Create your map" at bounding box center [1247, 457] width 93 height 23
click at [1260, 446] on div "Create your map" at bounding box center [1316, 457] width 230 height 23
click at [1222, 446] on button "Create your map" at bounding box center [1247, 457] width 93 height 23
click at [1226, 446] on button "Create your map" at bounding box center [1247, 457] width 93 height 23
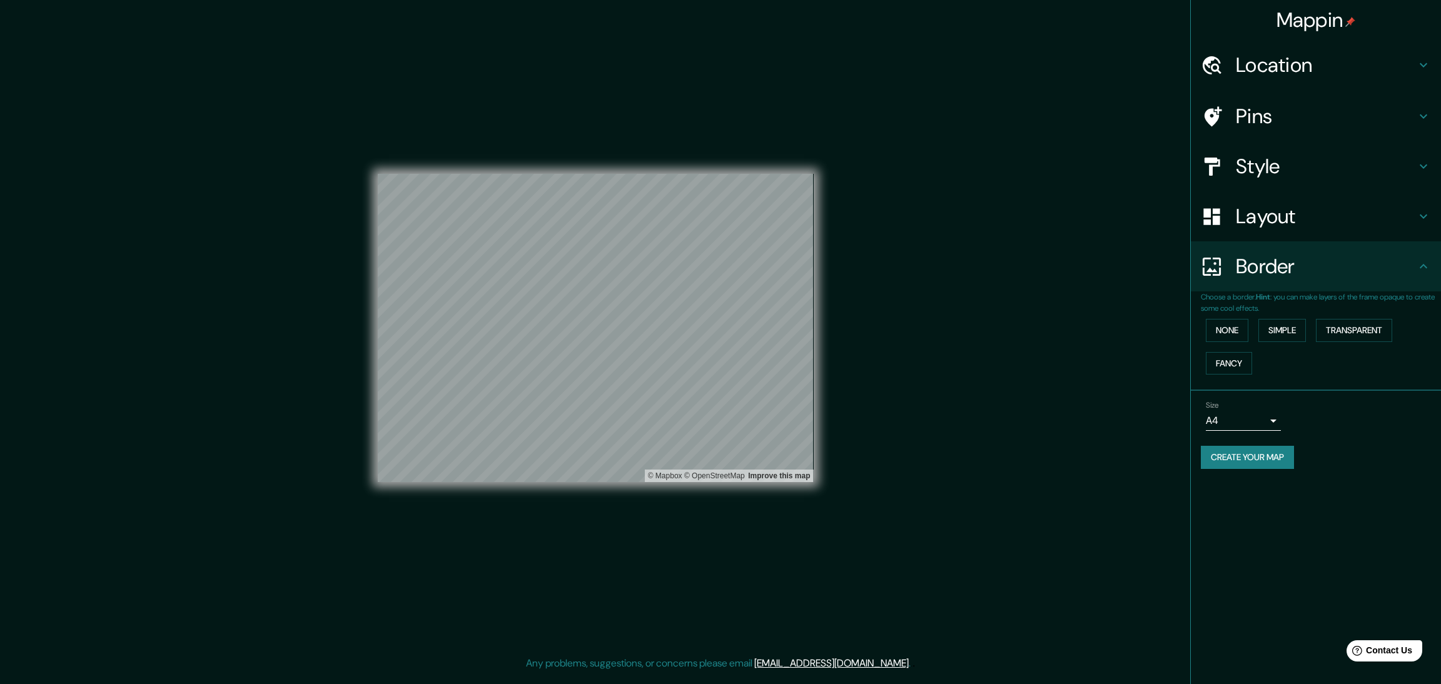
click at [1224, 446] on button "Create your map" at bounding box center [1247, 457] width 93 height 23
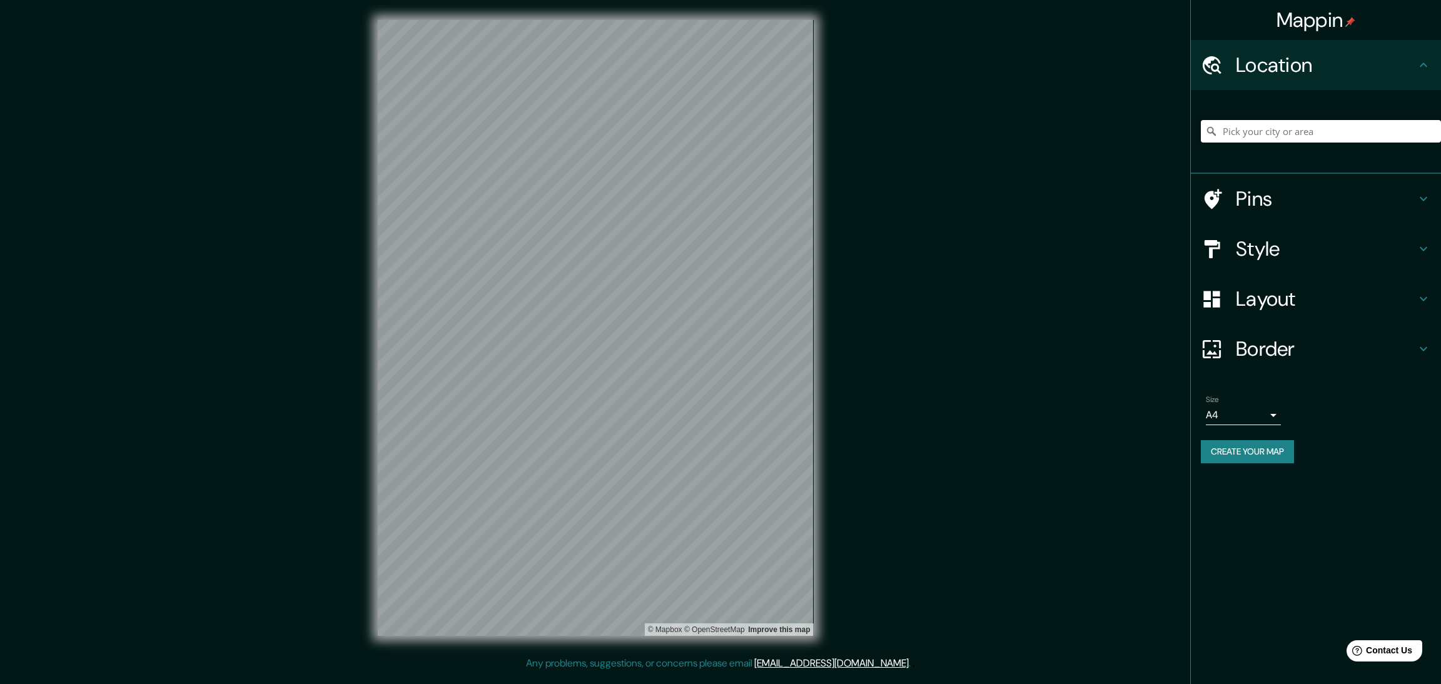
click at [839, 280] on div "Mappin Location Pins Style Layout Border Choose a border. Hint : you can make l…" at bounding box center [720, 338] width 1441 height 676
click at [853, 345] on div "Mappin Location Pins Style Layout Border Choose a border. Hint : you can make l…" at bounding box center [720, 338] width 1441 height 676
click at [1271, 286] on h4 "Layout" at bounding box center [1326, 298] width 180 height 25
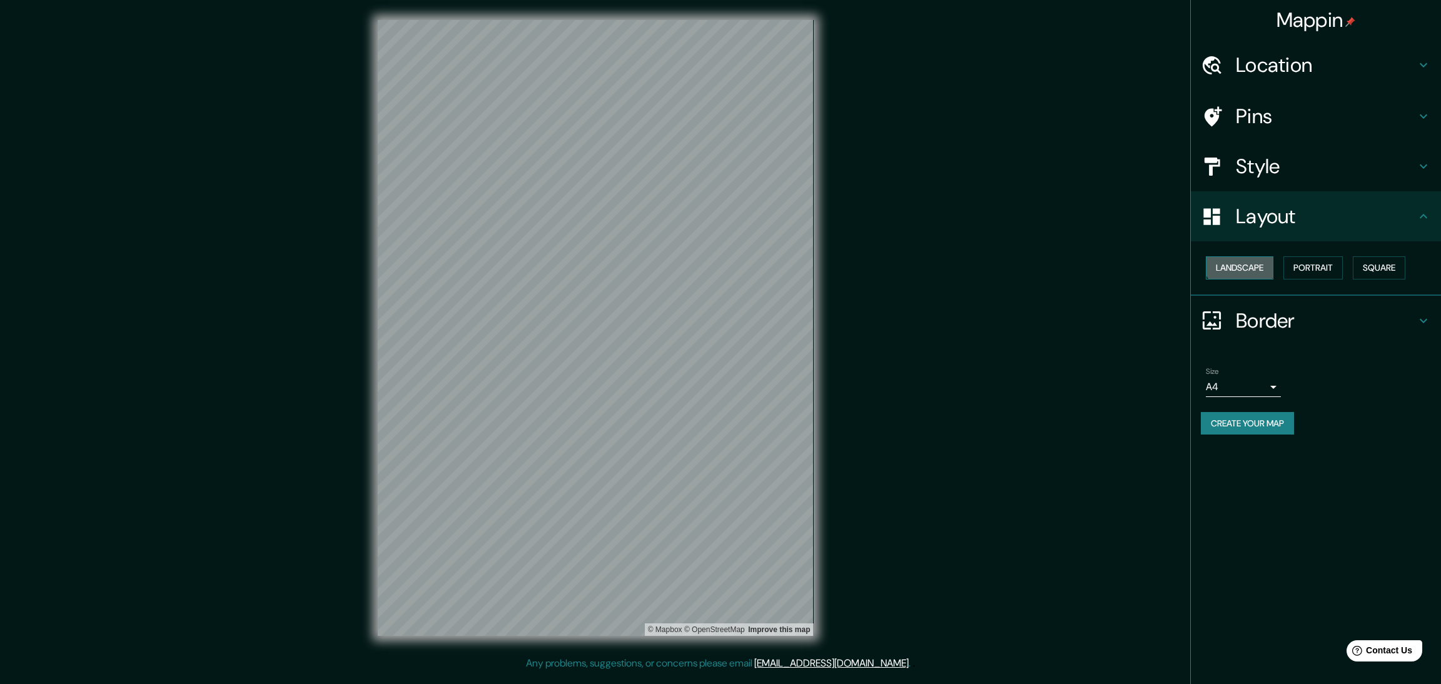
click at [1240, 256] on button "Landscape" at bounding box center [1240, 267] width 68 height 23
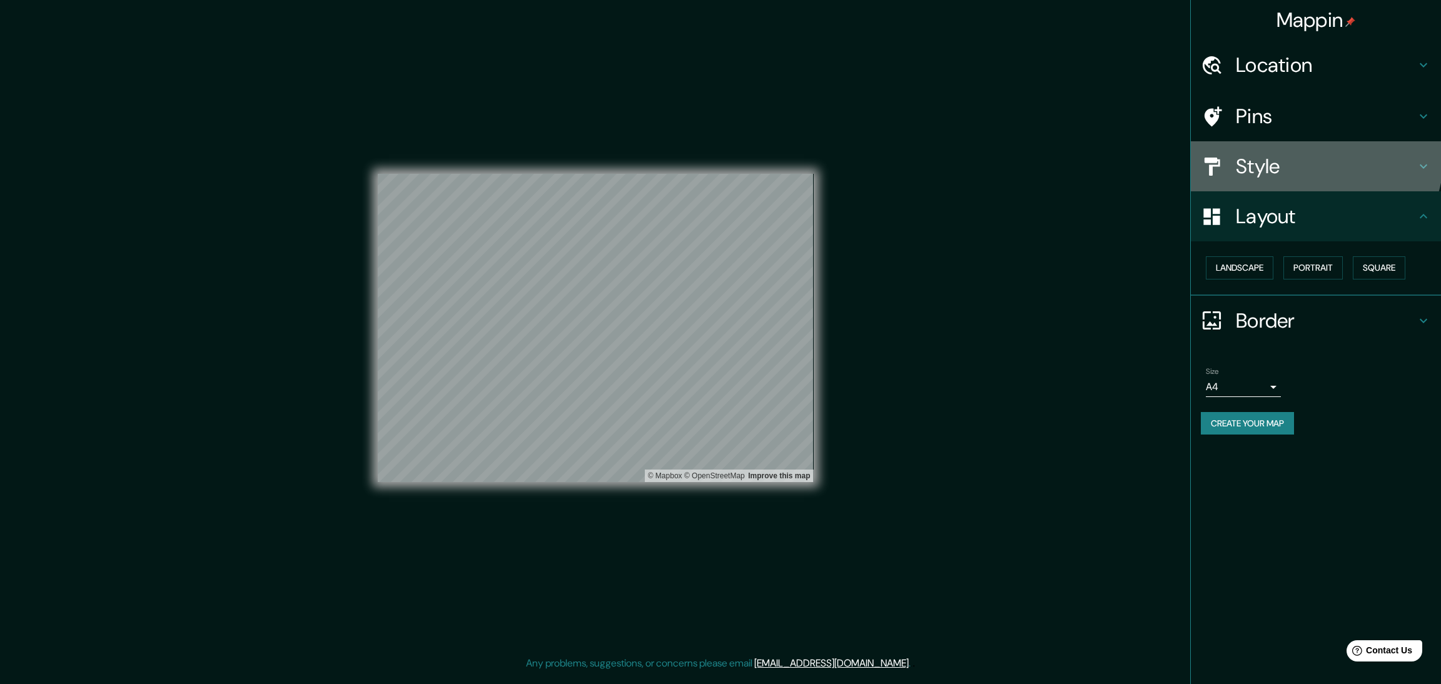
click at [1271, 141] on div "Style" at bounding box center [1316, 166] width 250 height 50
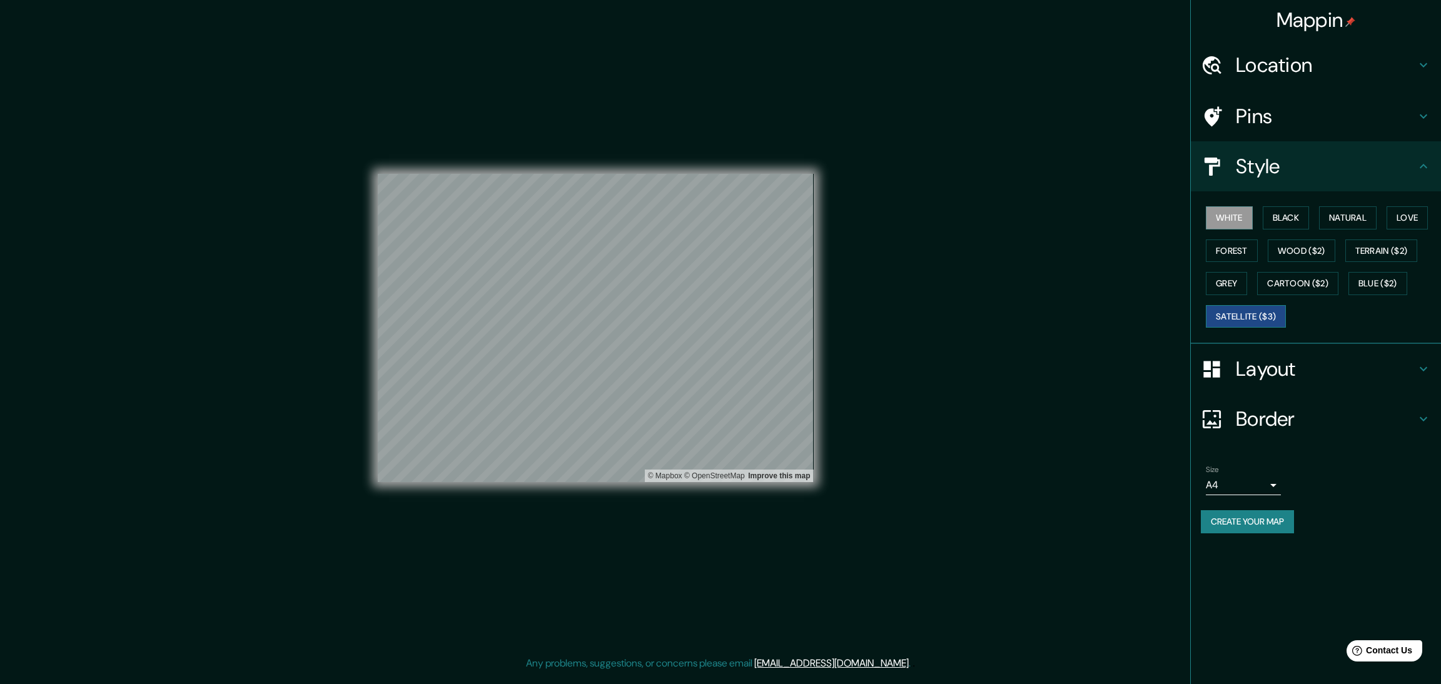
click at [1263, 305] on button "Satellite ($3)" at bounding box center [1246, 316] width 80 height 23
click at [1281, 272] on button "Cartoon ($2)" at bounding box center [1297, 283] width 81 height 23
click at [1236, 510] on button "Create your map" at bounding box center [1247, 521] width 93 height 23
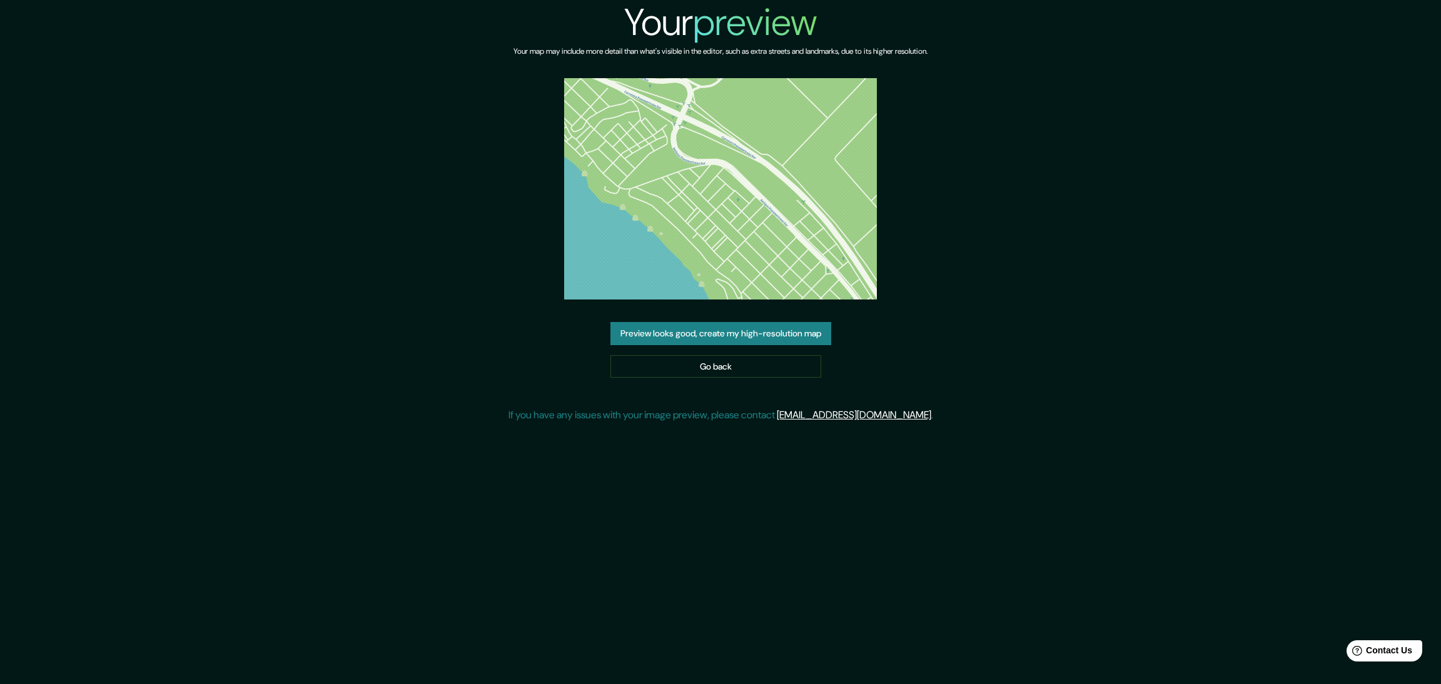
click at [787, 322] on button "Preview looks good, create my high-resolution map" at bounding box center [720, 333] width 221 height 23
click at [772, 322] on button "Preview looks good, create my high-resolution map" at bounding box center [720, 333] width 221 height 23
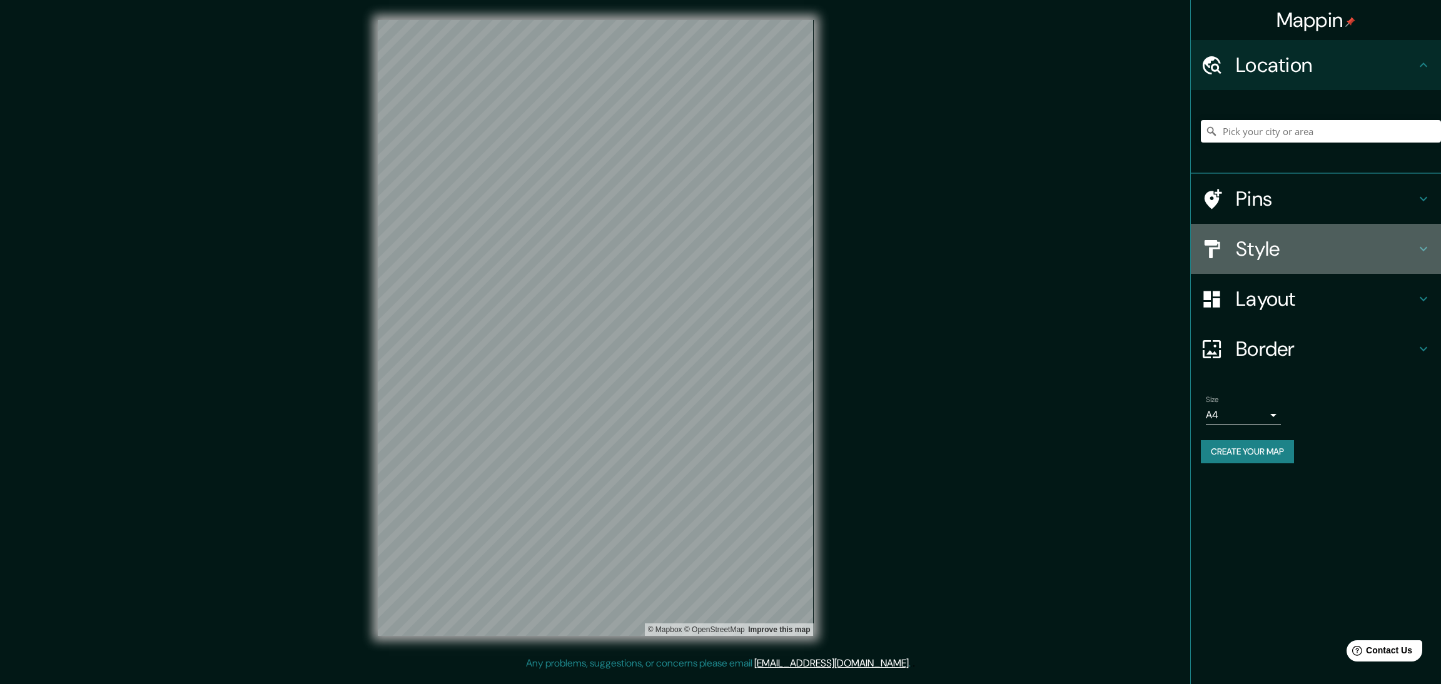
click at [1289, 236] on h4 "Style" at bounding box center [1326, 248] width 180 height 25
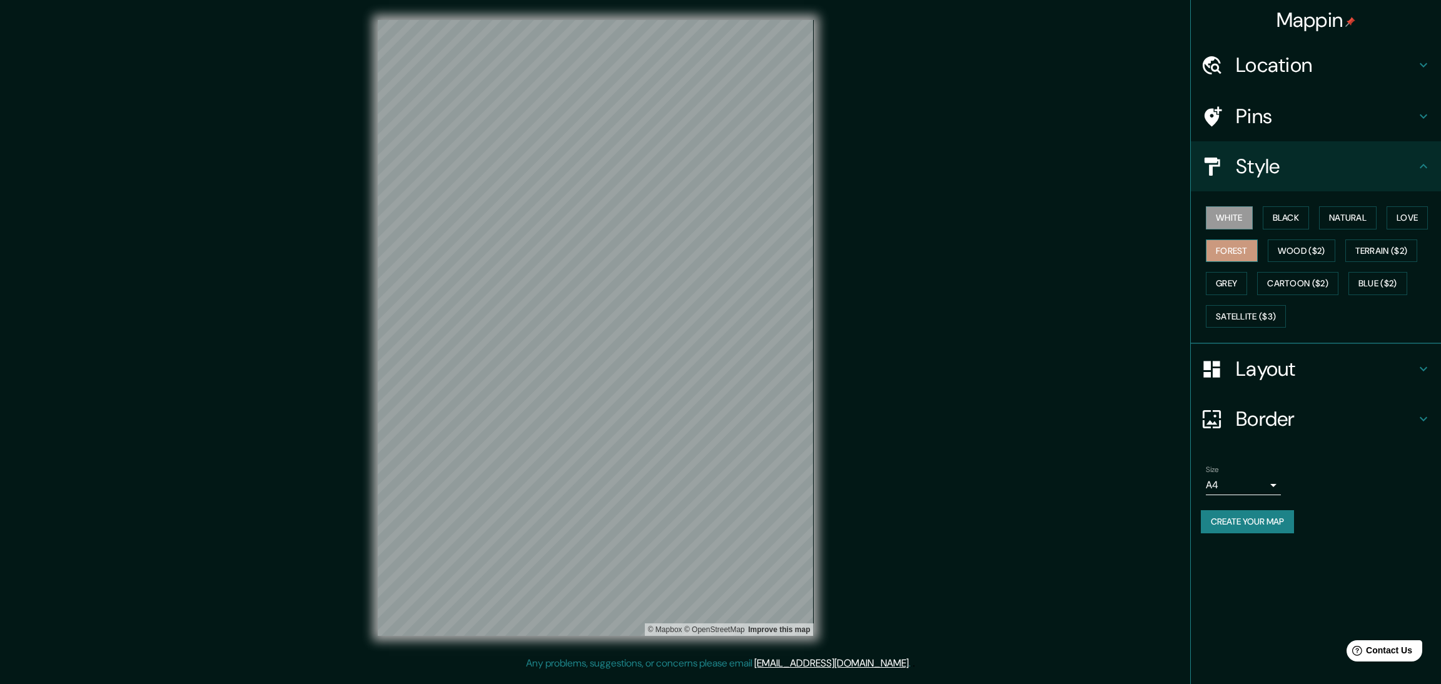
click at [1232, 240] on button "Forest" at bounding box center [1232, 251] width 52 height 23
